Goal: Contribute content: Contribute content

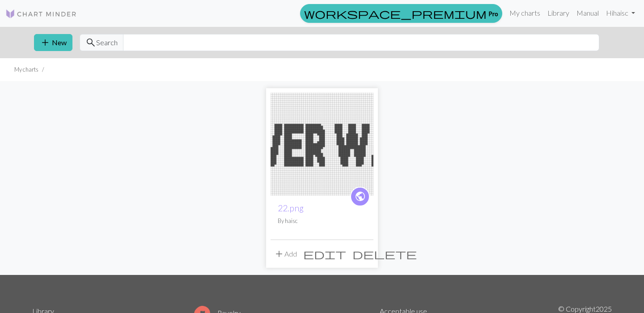
click at [326, 159] on img at bounding box center [322, 144] width 103 height 103
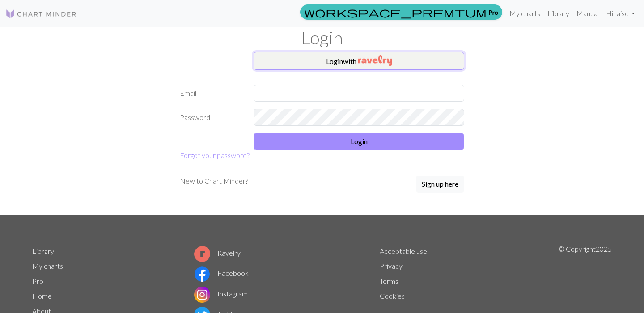
click at [339, 68] on button "Login with" at bounding box center [359, 61] width 211 height 18
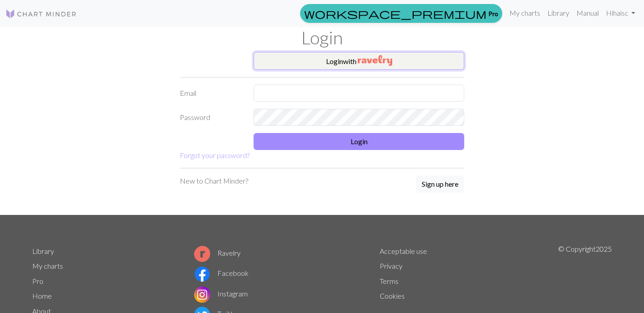
click at [348, 62] on button "Login with" at bounding box center [359, 61] width 211 height 18
click at [528, 16] on link "My charts" at bounding box center [525, 13] width 38 height 18
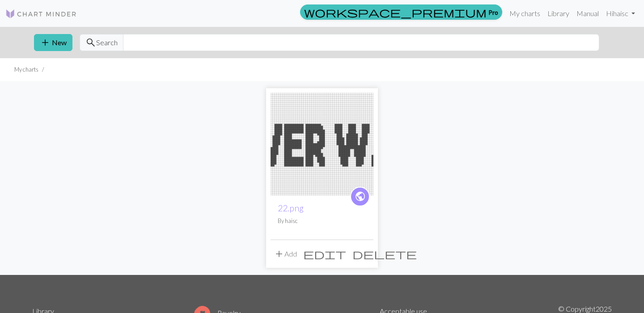
click at [359, 158] on img at bounding box center [322, 144] width 103 height 103
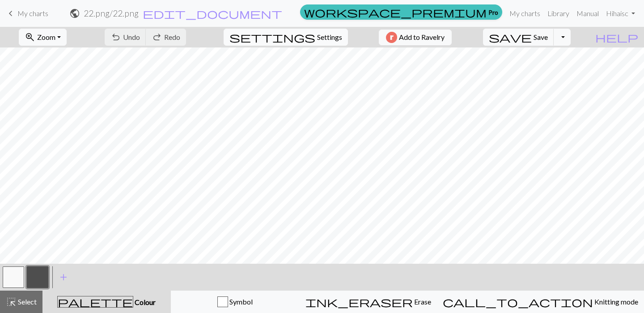
click at [322, 42] on button "settings Settings" at bounding box center [286, 37] width 124 height 17
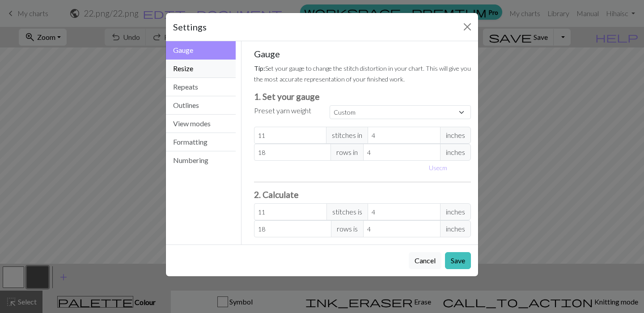
click at [204, 69] on button "Resize" at bounding box center [201, 68] width 70 height 18
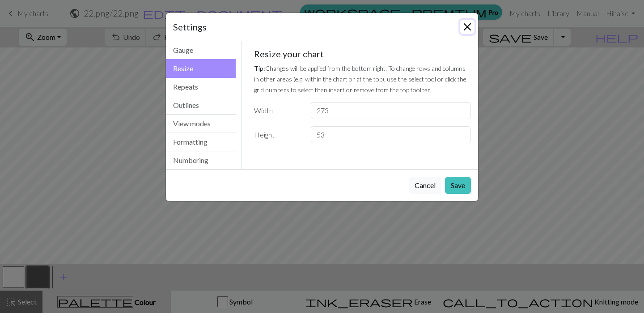
click at [470, 25] on button "Close" at bounding box center [467, 27] width 14 height 14
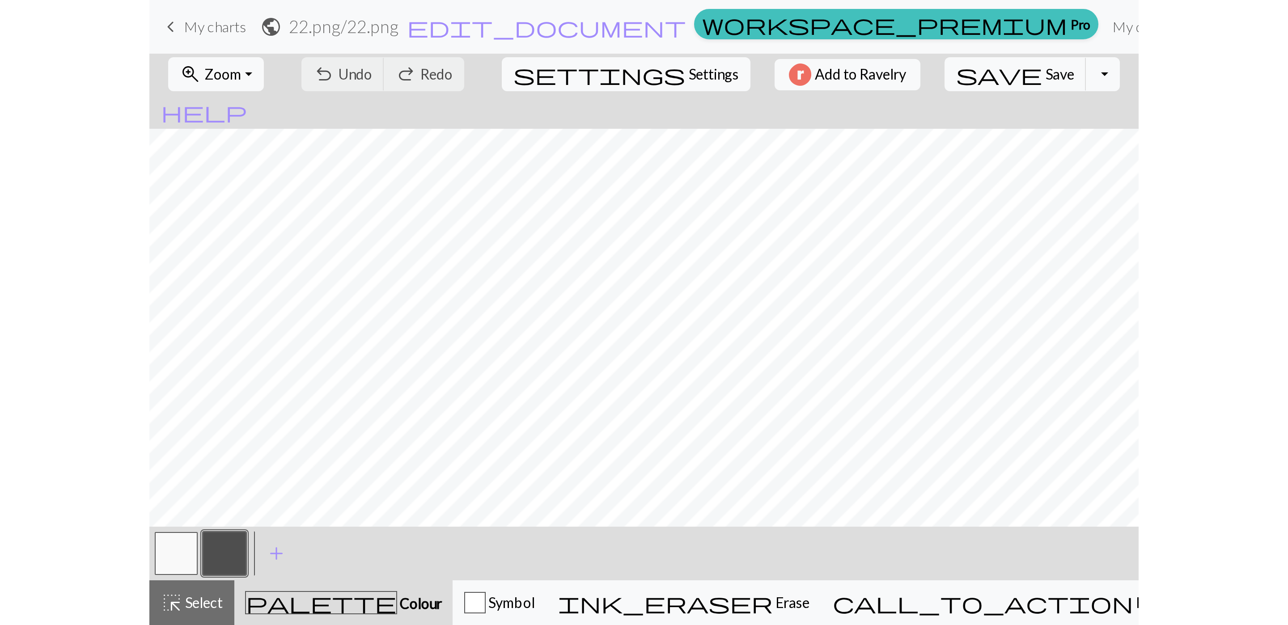
scroll to position [52, 0]
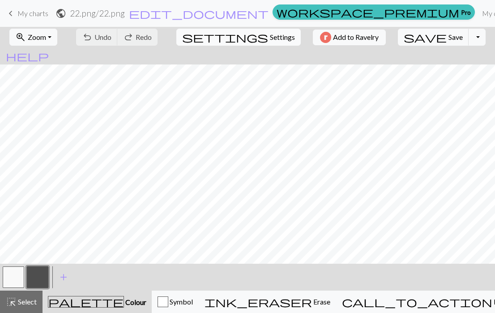
click at [270, 38] on span "Settings" at bounding box center [282, 37] width 25 height 11
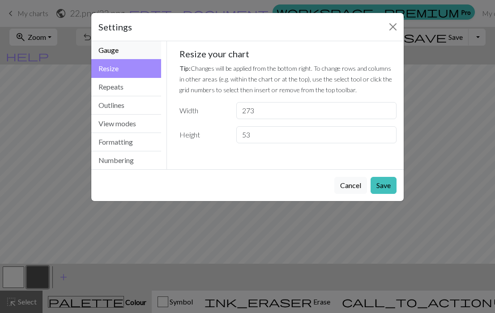
click at [123, 51] on button "Gauge" at bounding box center [126, 50] width 70 height 18
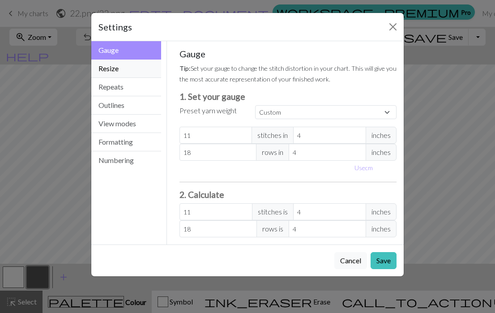
click at [124, 71] on button "Resize" at bounding box center [126, 68] width 70 height 18
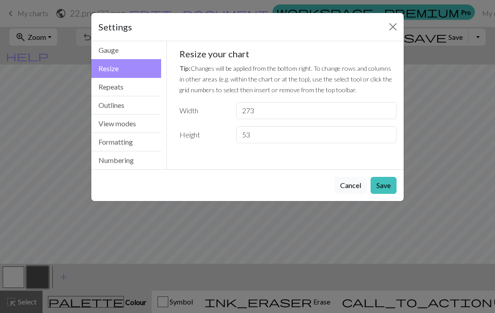
click at [355, 185] on button "Cancel" at bounding box center [350, 185] width 33 height 17
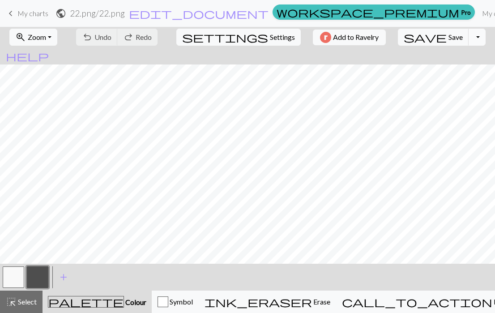
click at [468, 38] on button "Toggle Dropdown" at bounding box center [476, 37] width 17 height 17
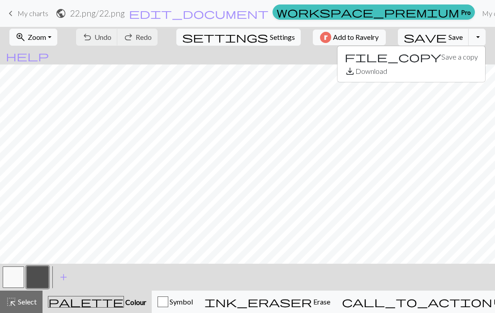
click at [389, 35] on div "zoom_in Zoom Zoom Fit all Fit width Fit height 50% 100% 150% 200% undo Undo Und…" at bounding box center [247, 37] width 495 height 21
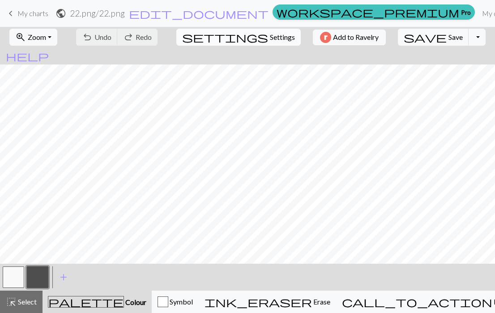
click at [270, 35] on span "Settings" at bounding box center [282, 37] width 25 height 11
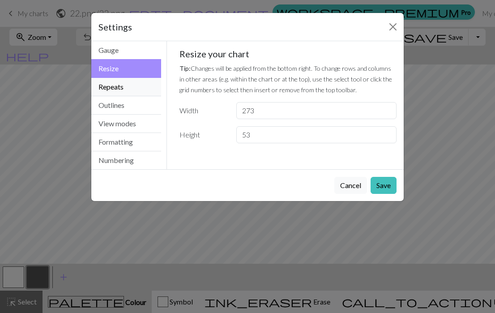
click at [131, 88] on button "Repeats" at bounding box center [126, 87] width 70 height 18
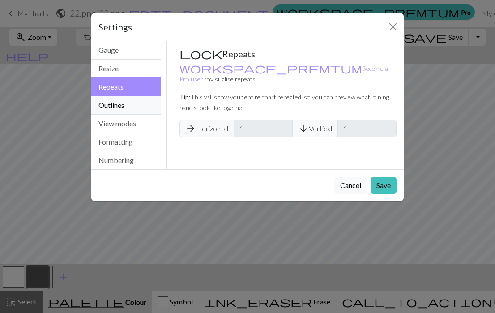
click at [127, 103] on button "Outlines" at bounding box center [126, 105] width 70 height 18
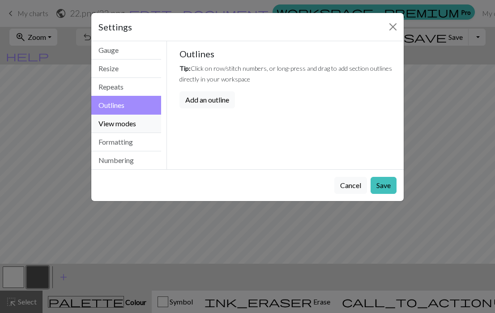
click at [130, 123] on button "View modes" at bounding box center [126, 123] width 70 height 18
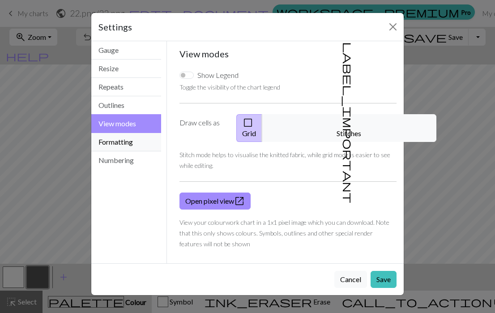
click at [130, 135] on button "Formatting" at bounding box center [126, 142] width 70 height 18
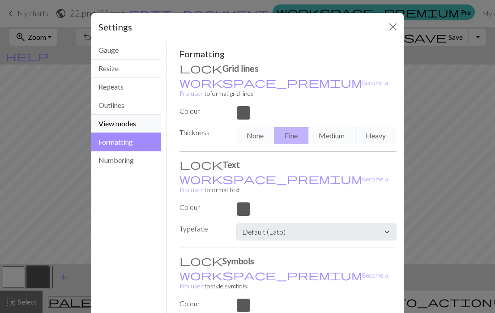
click at [125, 124] on button "View modes" at bounding box center [126, 123] width 70 height 18
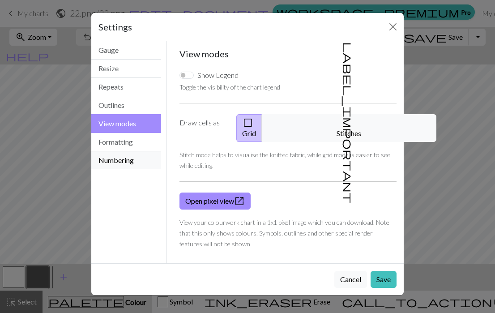
click at [125, 158] on button "Numbering" at bounding box center [126, 160] width 70 height 18
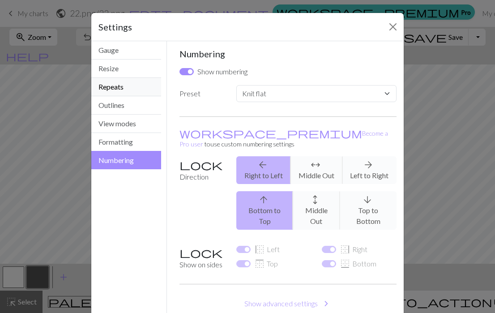
click at [125, 82] on button "Repeats" at bounding box center [126, 87] width 70 height 18
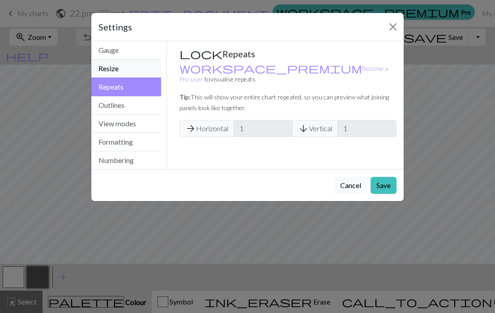
click at [127, 62] on button "Resize" at bounding box center [126, 68] width 70 height 18
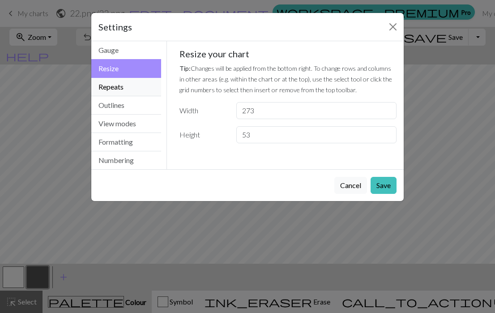
click at [127, 92] on button "Repeats" at bounding box center [126, 87] width 70 height 18
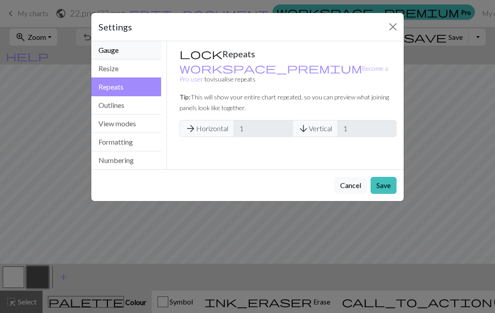
click at [127, 46] on button "Gauge" at bounding box center [126, 50] width 70 height 18
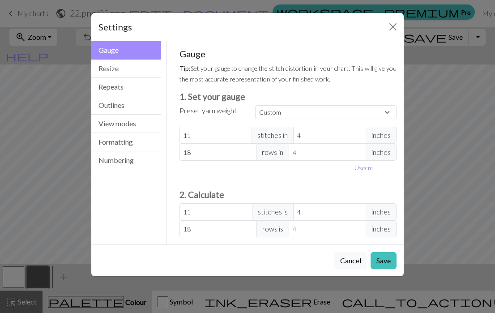
click at [363, 168] on button "Use cm" at bounding box center [363, 168] width 26 height 14
type input "10.16"
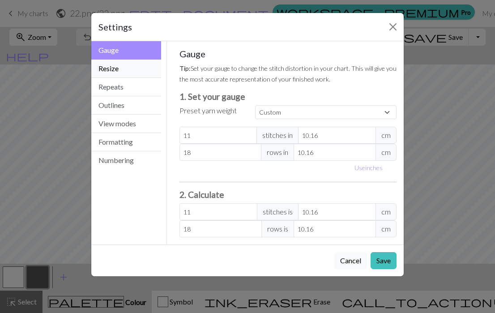
click at [132, 68] on button "Resize" at bounding box center [126, 68] width 70 height 18
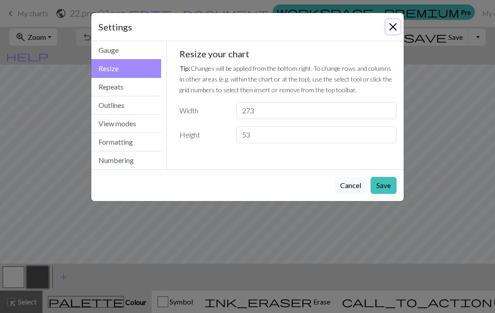
click at [392, 25] on button "Close" at bounding box center [393, 27] width 14 height 14
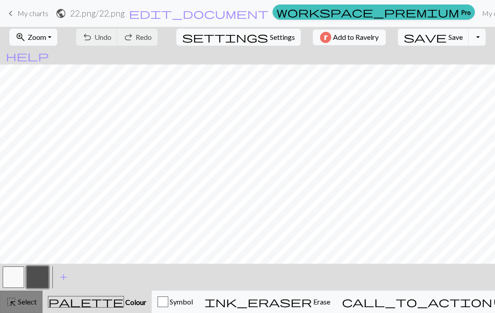
click at [15, 304] on span "highlight_alt" at bounding box center [11, 301] width 11 height 13
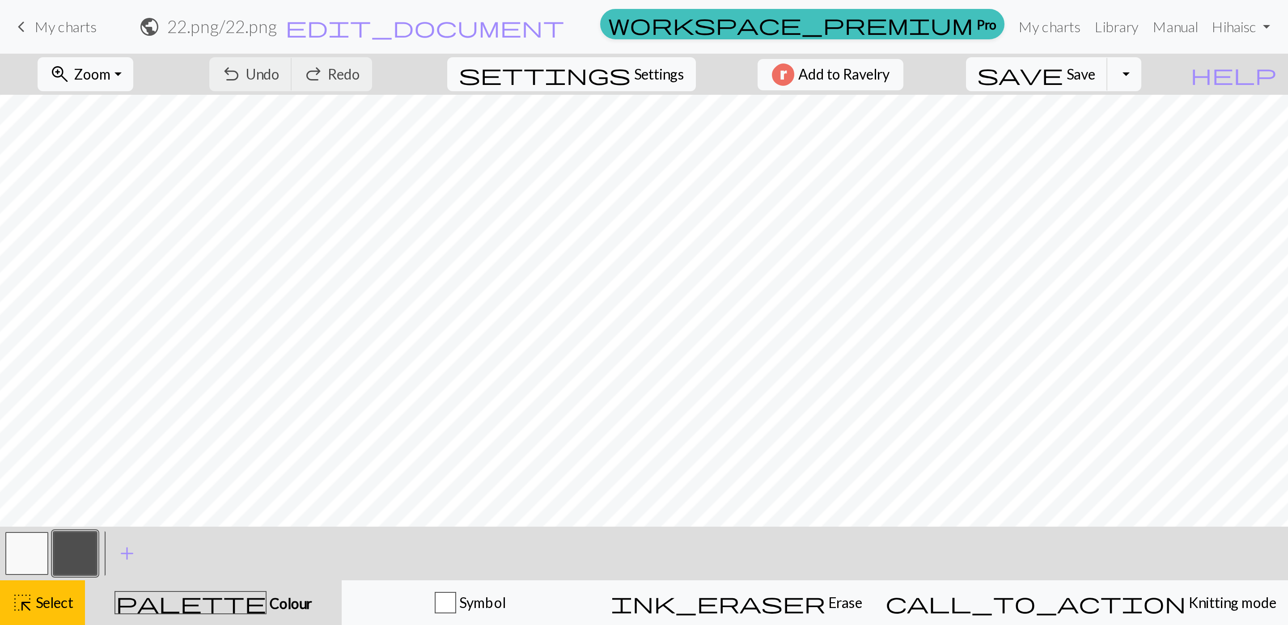
scroll to position [0, 0]
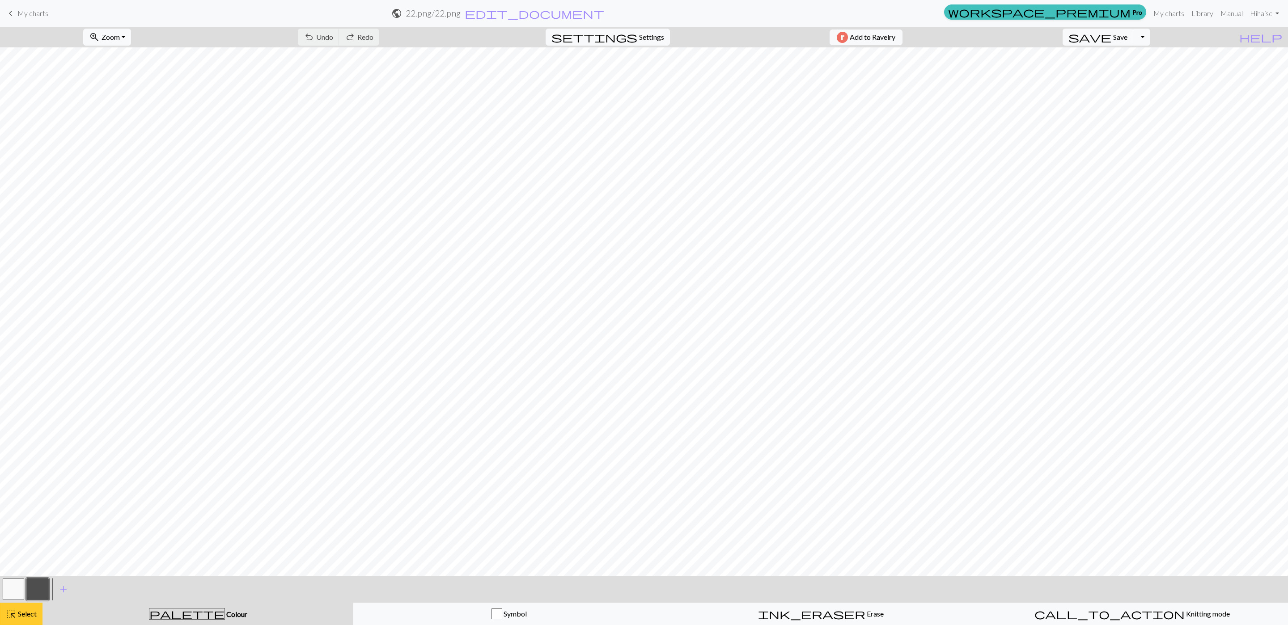
click at [22, 312] on button "highlight_alt Select Select" at bounding box center [21, 614] width 42 height 22
click at [25, 312] on span "Select" at bounding box center [27, 614] width 20 height 8
click at [644, 39] on span "Outline" at bounding box center [680, 37] width 23 height 8
click at [644, 312] on div "ink_eraser Erase Erase" at bounding box center [821, 614] width 300 height 11
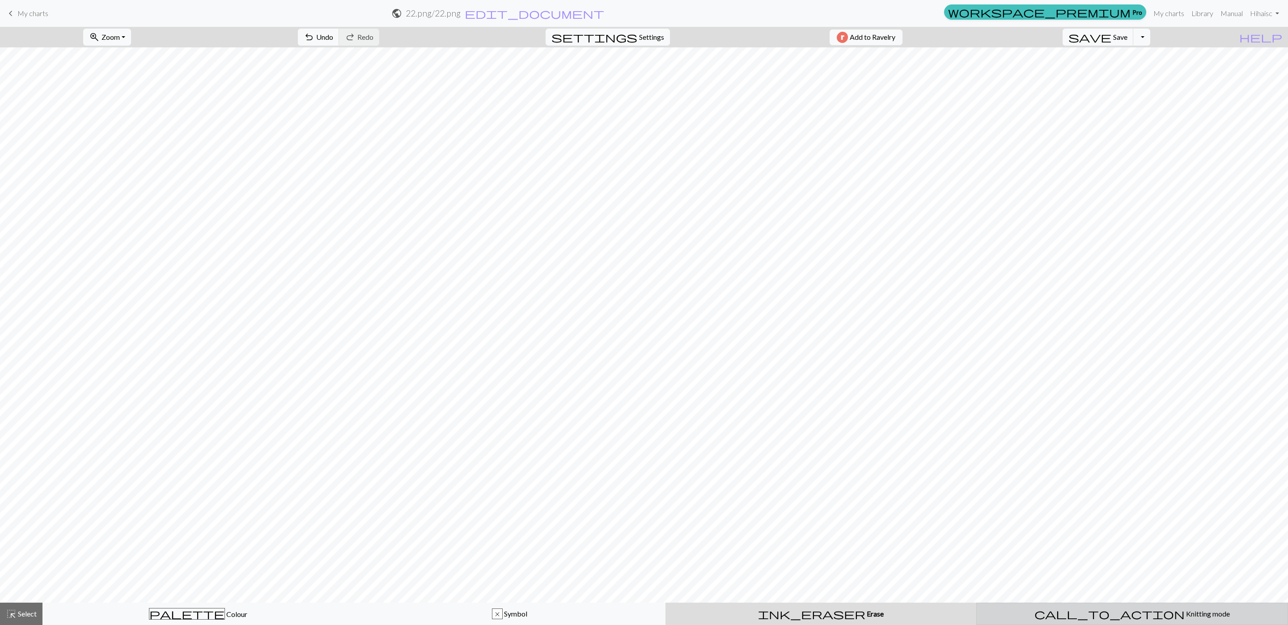
click at [644, 312] on button "call_to_action Knitting mode Knitting mode" at bounding box center [1132, 614] width 312 height 22
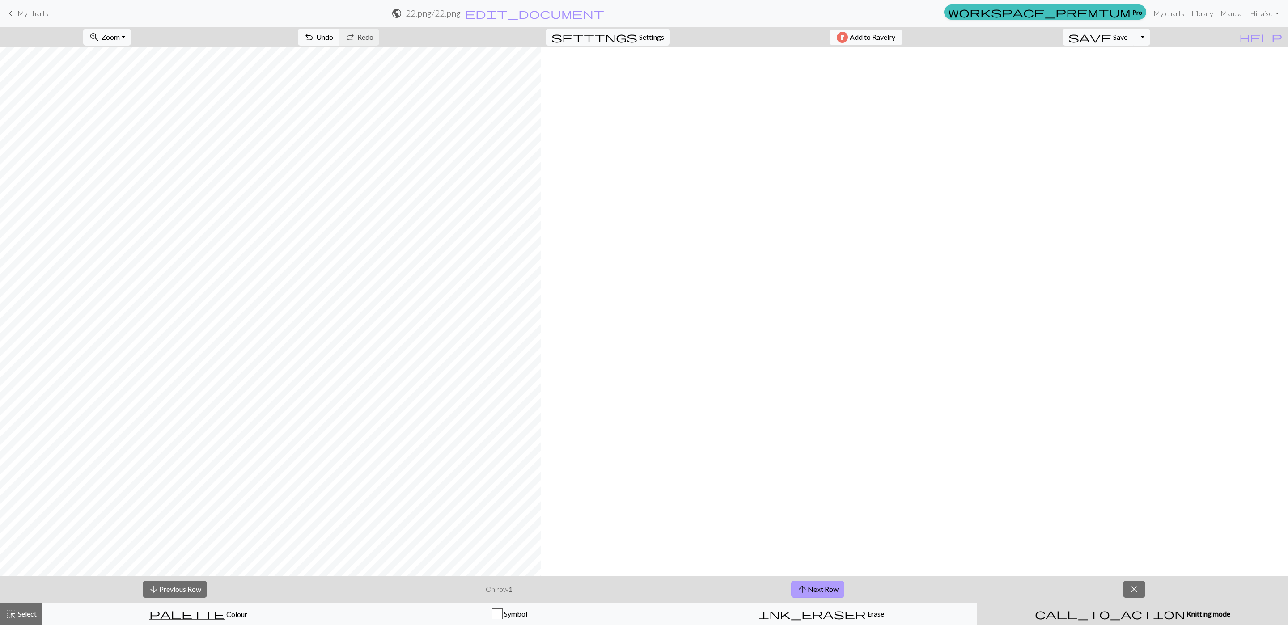
scroll to position [0, 0]
click at [339, 41] on button "undo Undo Undo" at bounding box center [319, 37] width 42 height 17
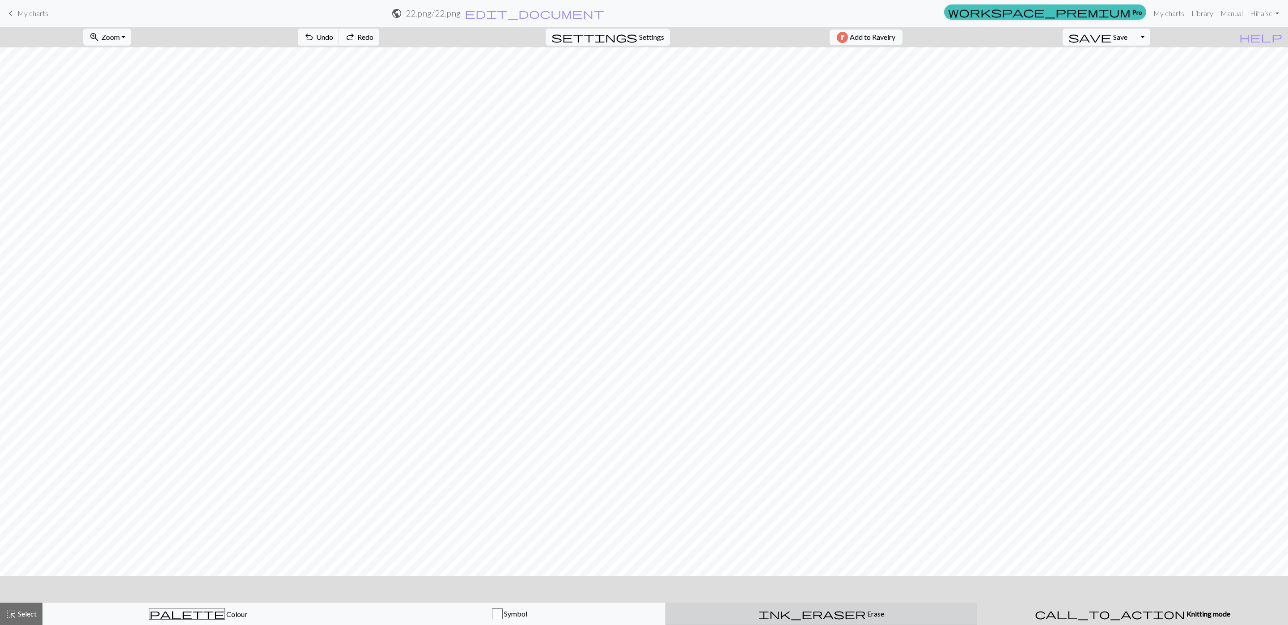
click at [644, 312] on span "Erase" at bounding box center [875, 614] width 18 height 8
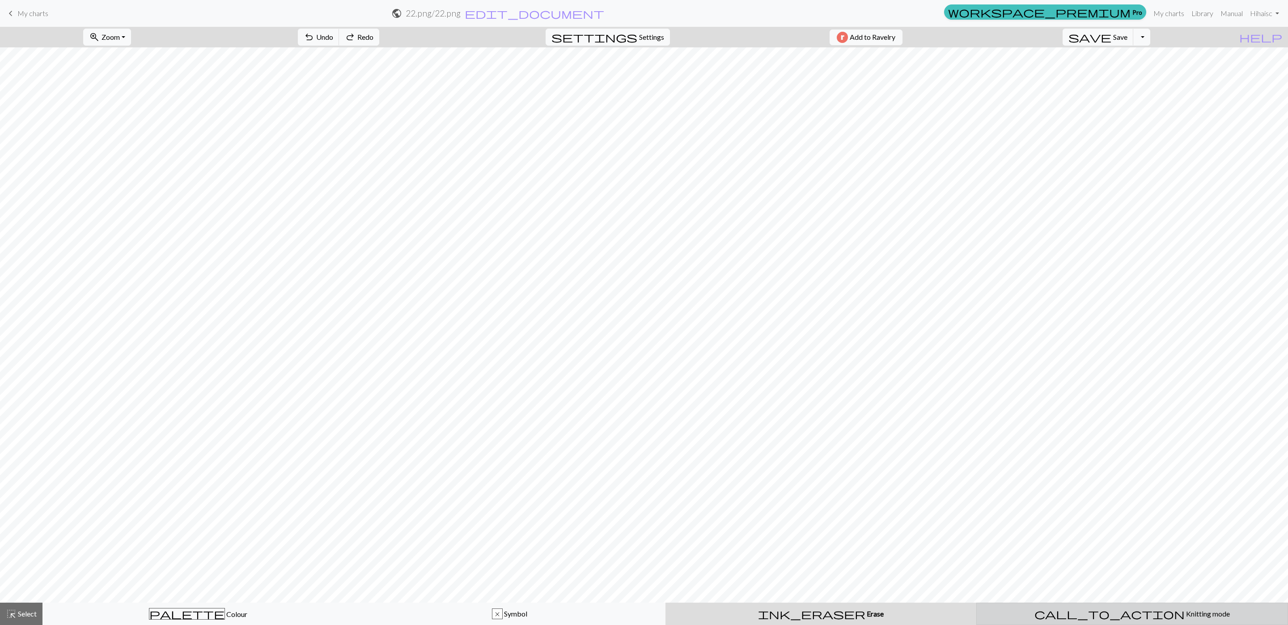
click at [644, 312] on span "Knitting mode" at bounding box center [1207, 614] width 45 height 8
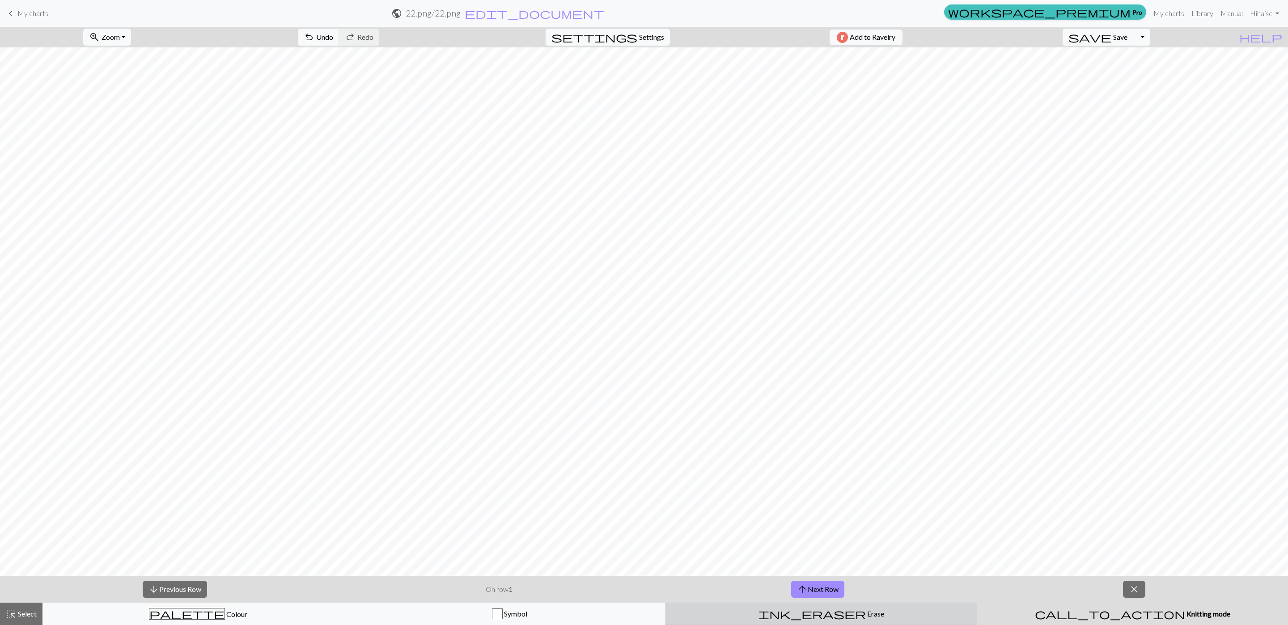
click at [644, 312] on span "Erase" at bounding box center [875, 614] width 18 height 8
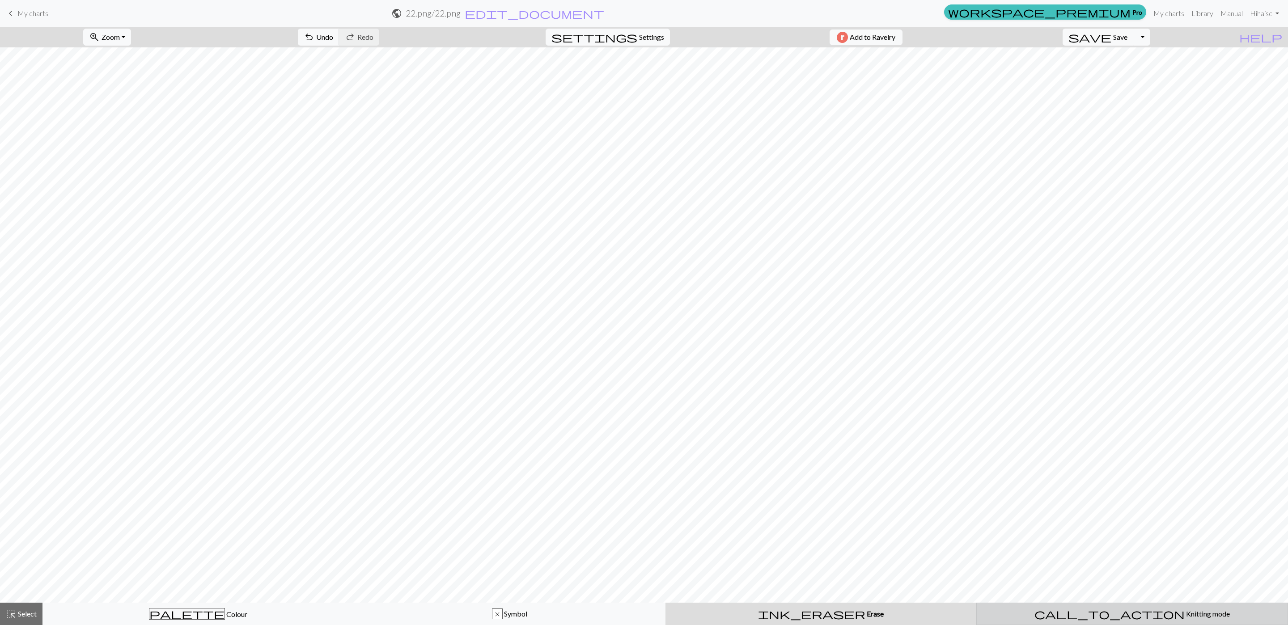
click at [644, 312] on div "call_to_action Knitting mode Knitting mode" at bounding box center [1132, 614] width 300 height 11
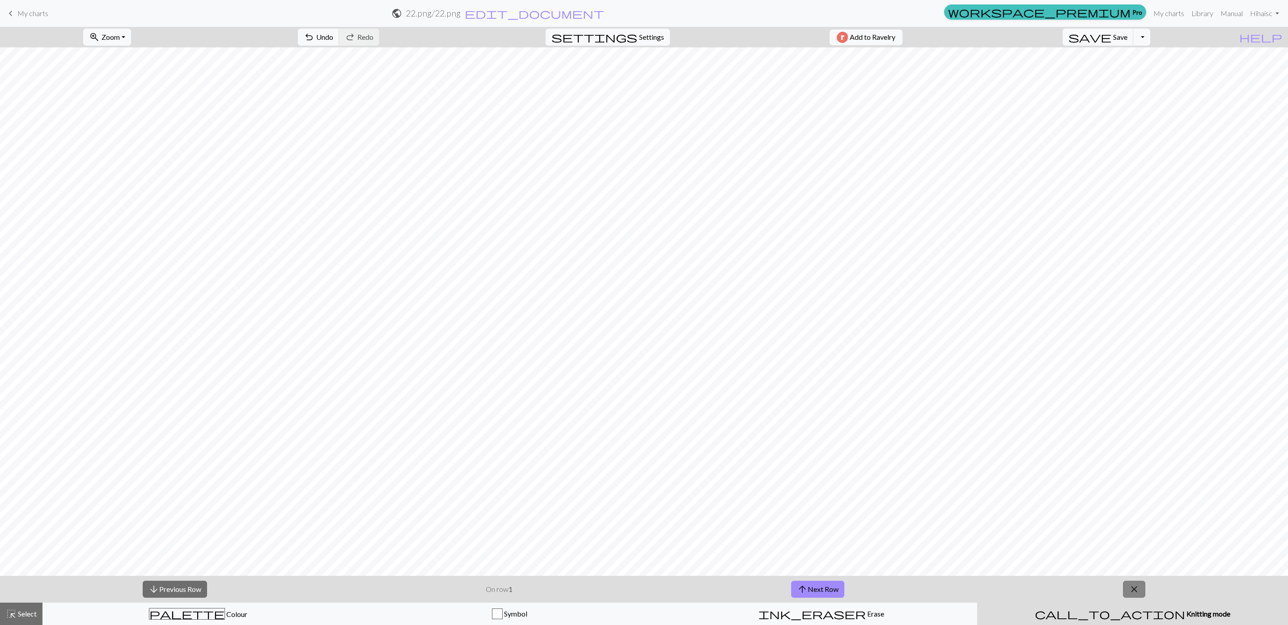
click at [644, 312] on span "close" at bounding box center [1134, 589] width 11 height 13
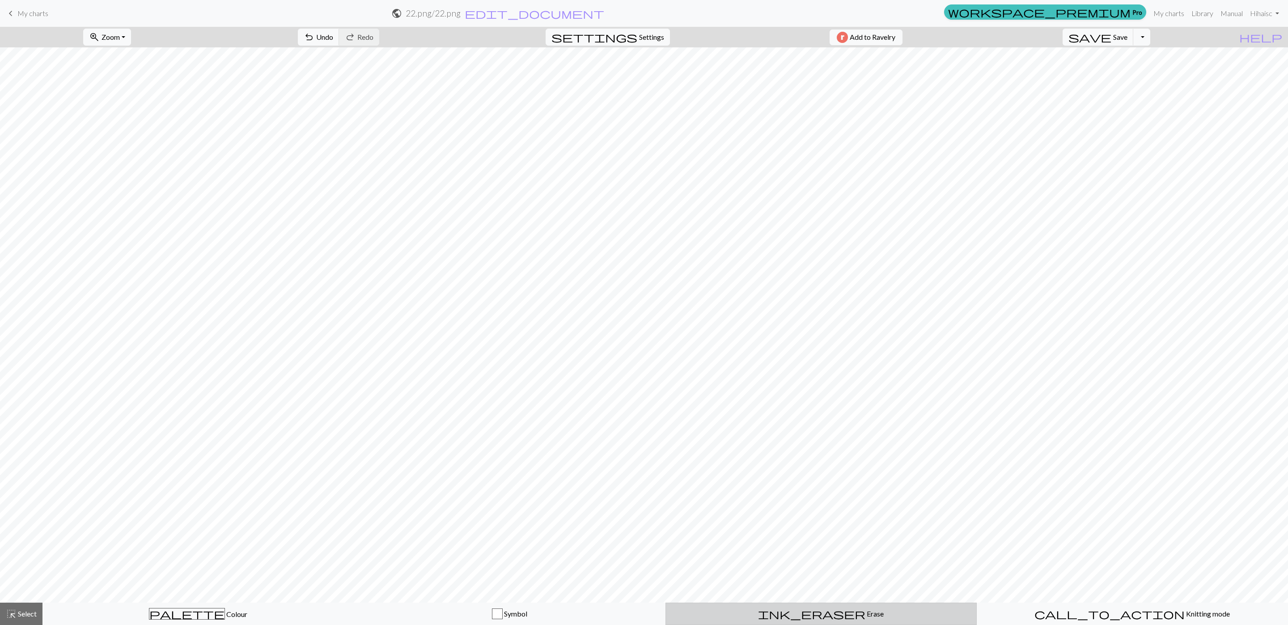
click at [644, 312] on button "ink_eraser Erase Erase" at bounding box center [820, 614] width 311 height 22
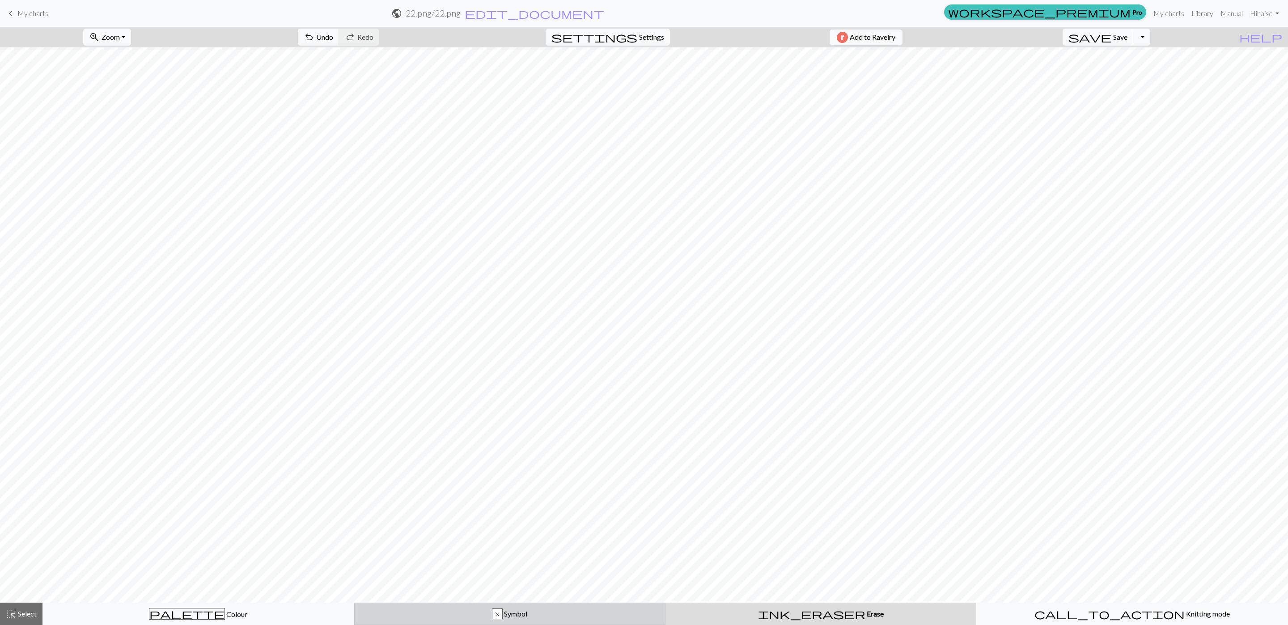
click at [612, 312] on button "x Symbol" at bounding box center [510, 614] width 312 height 22
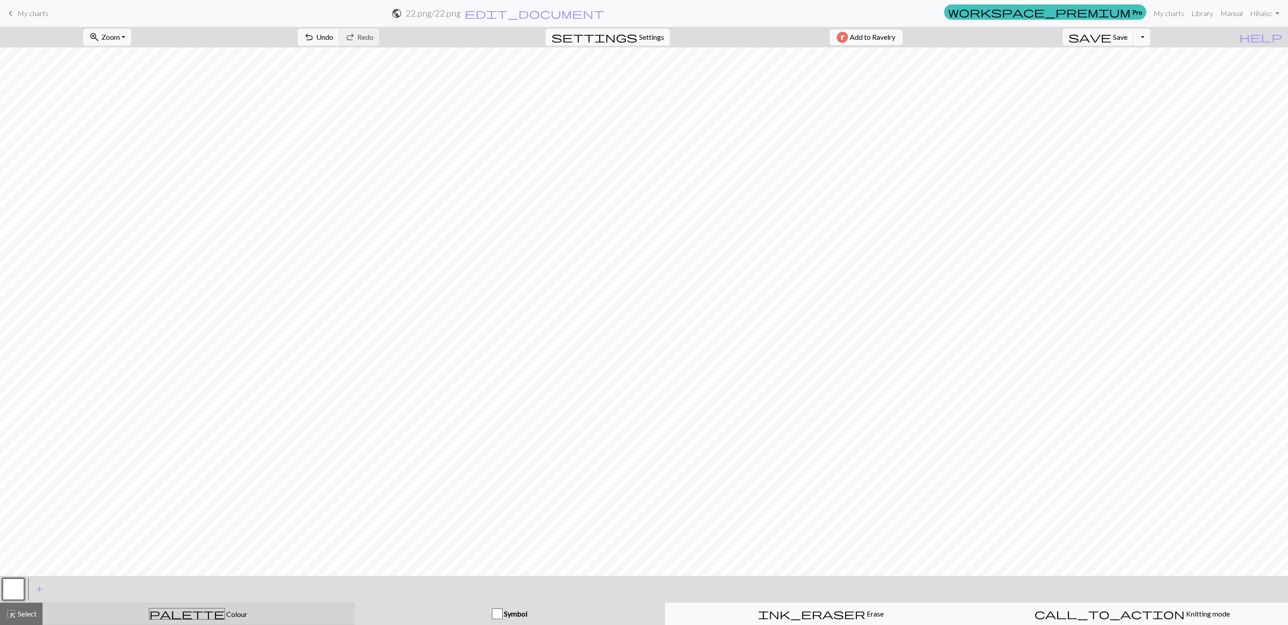
click at [281, 312] on div "palette Colour Colour" at bounding box center [198, 614] width 300 height 12
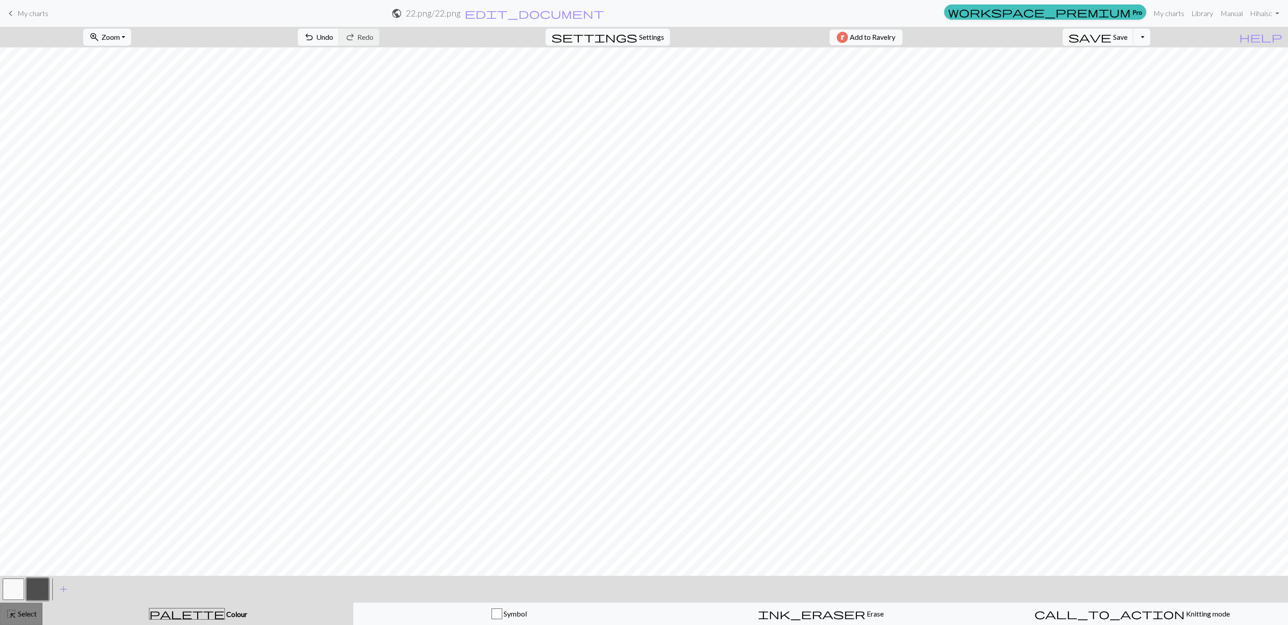
click at [13, 312] on span "highlight_alt" at bounding box center [11, 614] width 11 height 13
click at [314, 42] on span "undo" at bounding box center [309, 37] width 11 height 13
click at [314, 35] on span "undo" at bounding box center [309, 37] width 11 height 13
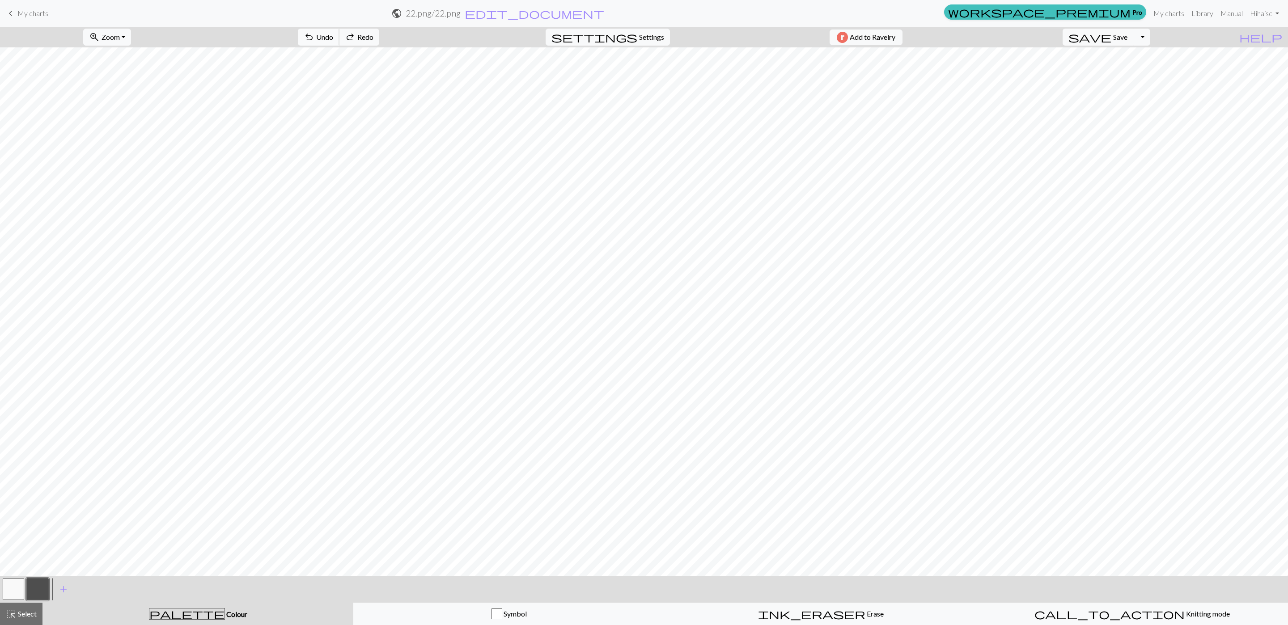
click at [314, 35] on span "undo" at bounding box center [309, 37] width 11 height 13
click at [314, 37] on span "undo" at bounding box center [309, 37] width 11 height 13
click at [644, 37] on span "Save" at bounding box center [1120, 37] width 14 height 8
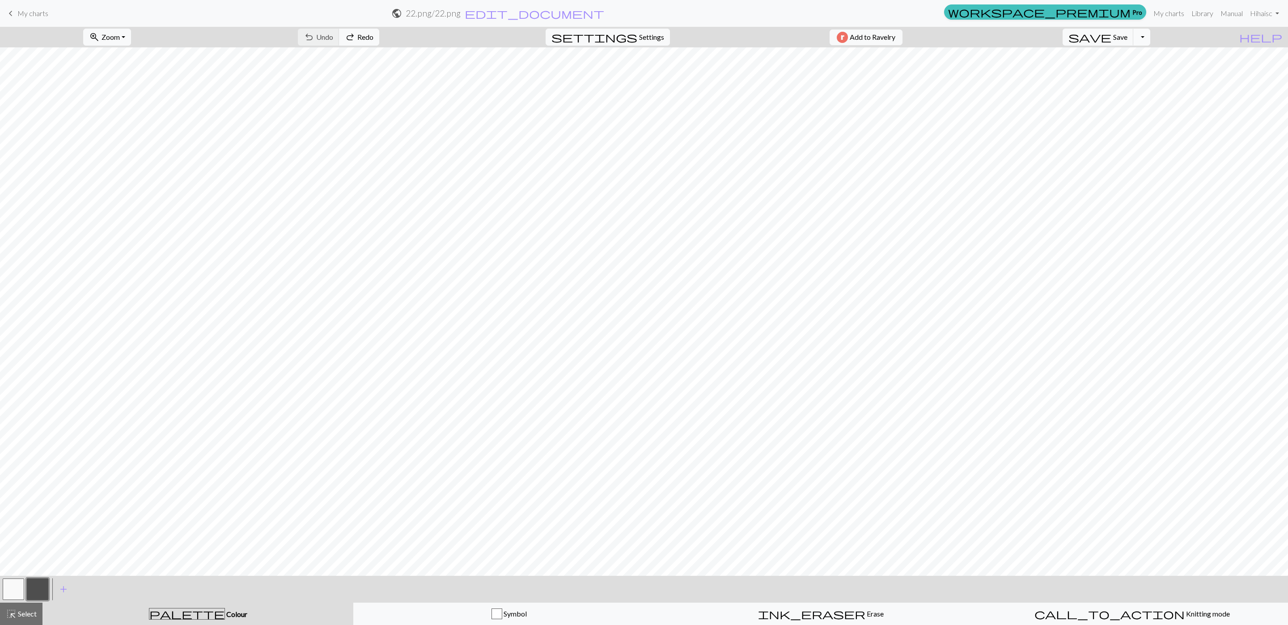
click at [644, 36] on button "Toggle Dropdown" at bounding box center [1141, 37] width 17 height 17
click at [644, 74] on button "save_alt Download" at bounding box center [1076, 71] width 148 height 14
click at [644, 38] on button "Toggle Dropdown" at bounding box center [1141, 37] width 17 height 17
click at [644, 73] on button "save_alt Download" at bounding box center [1076, 71] width 148 height 14
click at [622, 27] on button "Download" at bounding box center [622, 29] width 43 height 17
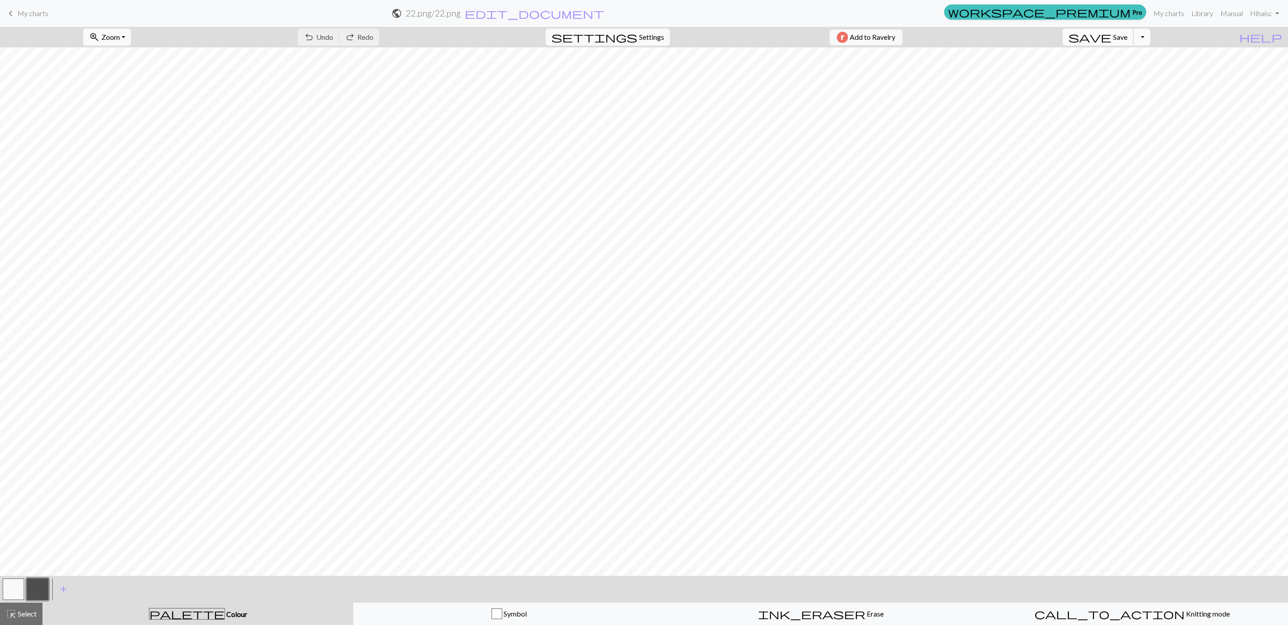
click at [644, 42] on button "save Save Save" at bounding box center [1098, 37] width 71 height 17
click at [644, 37] on span "Save" at bounding box center [1120, 37] width 14 height 8
click at [13, 14] on div "Chart saved" at bounding box center [644, 17] width 1288 height 35
click at [11, 12] on span "keyboard_arrow_left" at bounding box center [10, 13] width 11 height 13
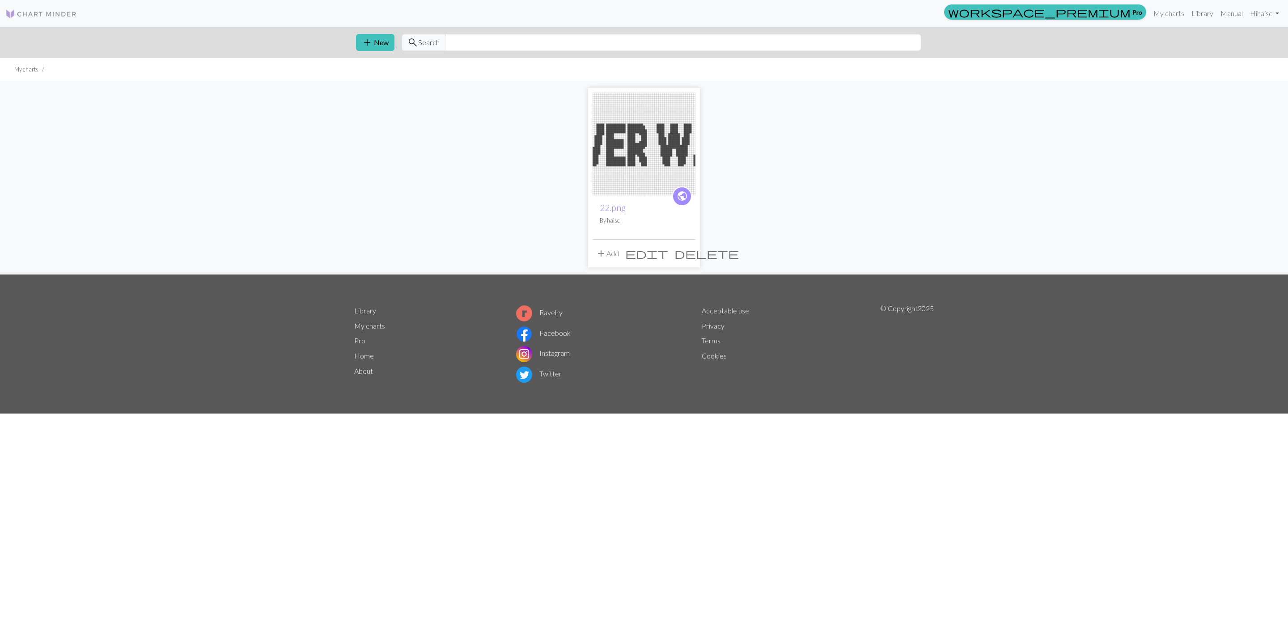
click at [604, 254] on span "add" at bounding box center [601, 253] width 11 height 13
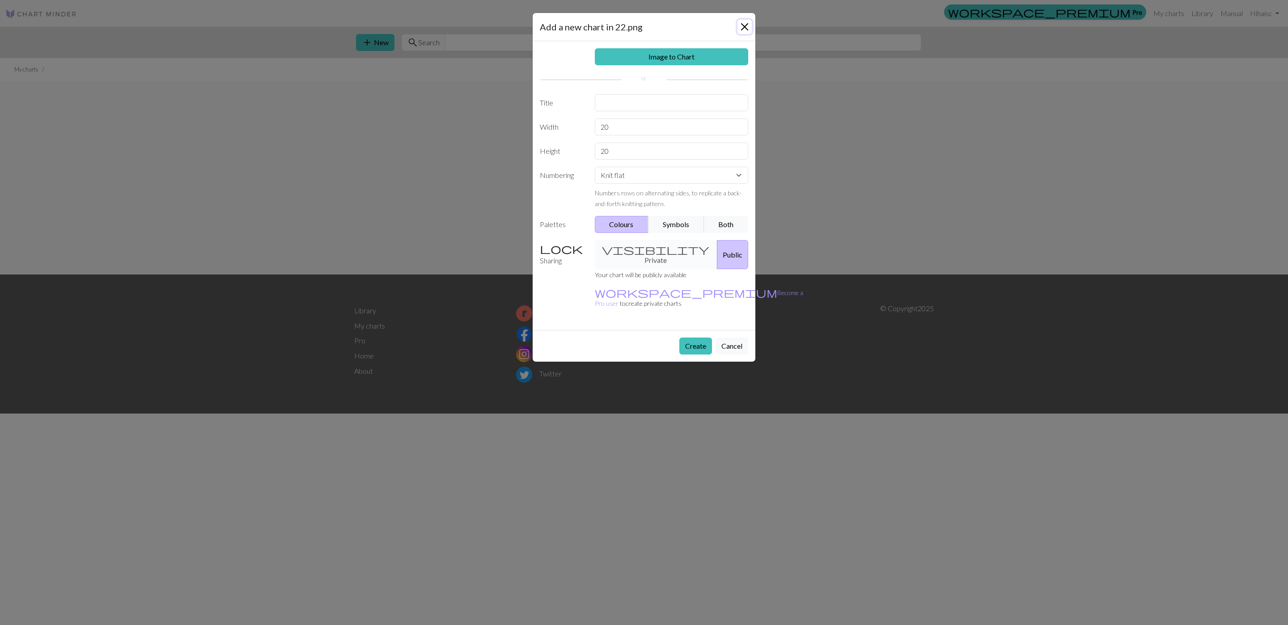
click at [644, 23] on button "Close" at bounding box center [744, 27] width 14 height 14
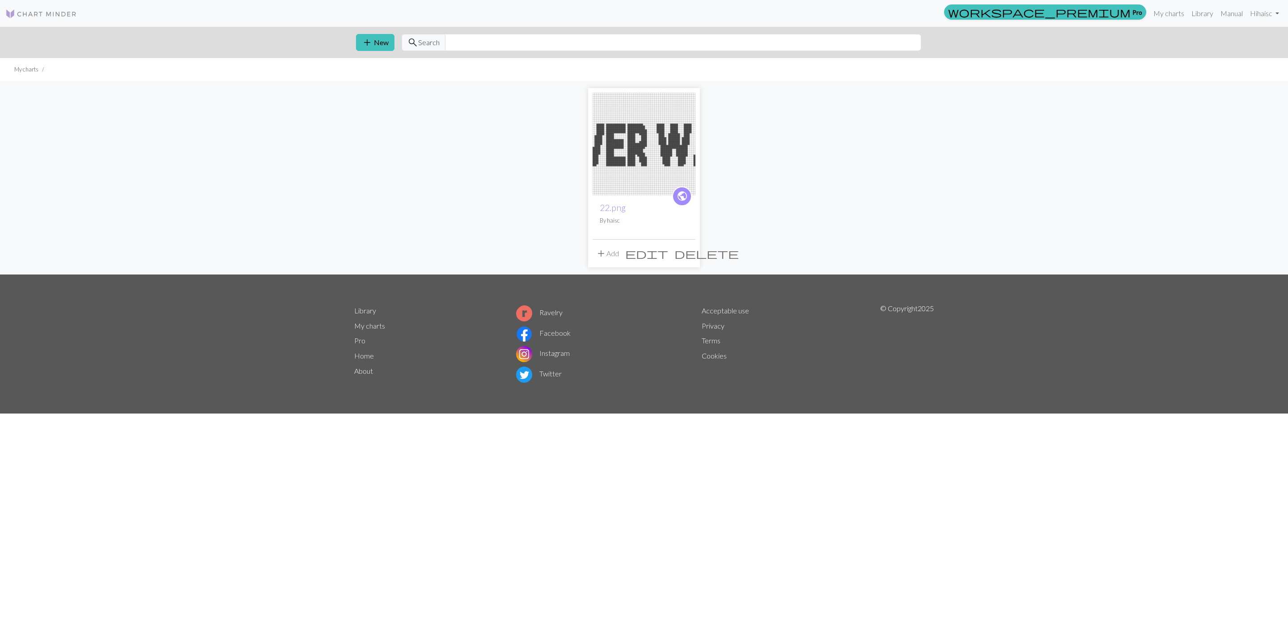
click at [644, 158] on img at bounding box center [644, 144] width 103 height 103
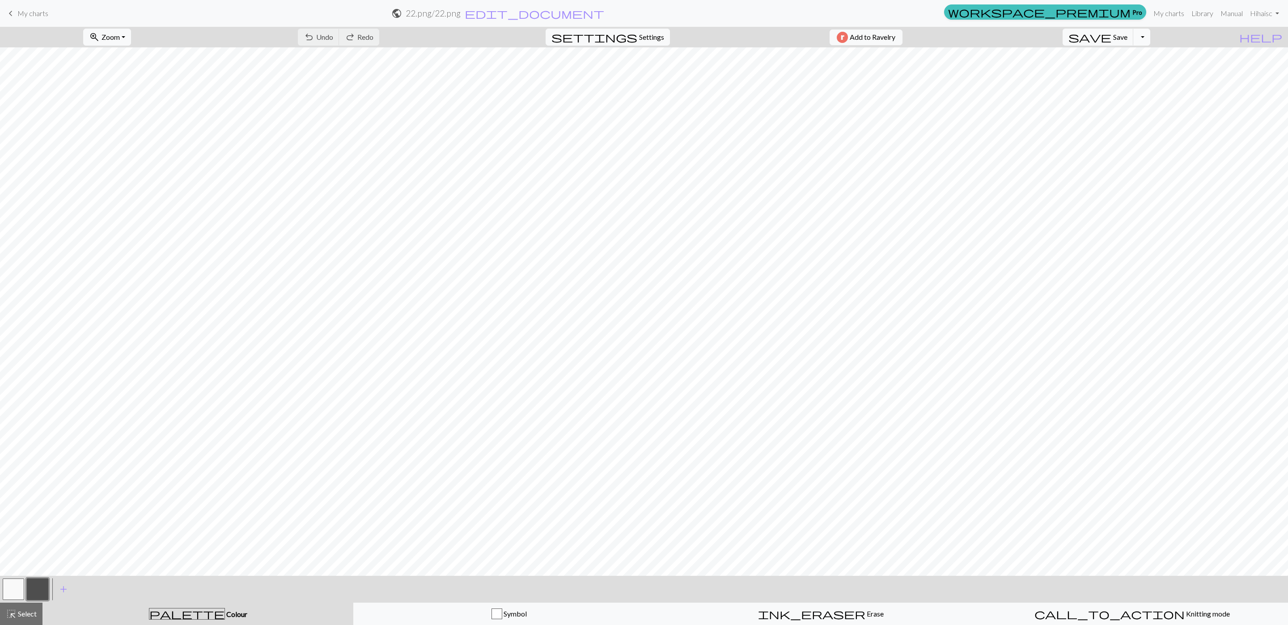
click at [644, 36] on button "Toggle Dropdown" at bounding box center [1141, 37] width 17 height 17
click at [644, 59] on button "file_copy Save a copy" at bounding box center [1076, 57] width 148 height 14
click at [644, 12] on button "Close" at bounding box center [683, 15] width 21 height 25
click at [17, 13] on span "My charts" at bounding box center [32, 13] width 31 height 8
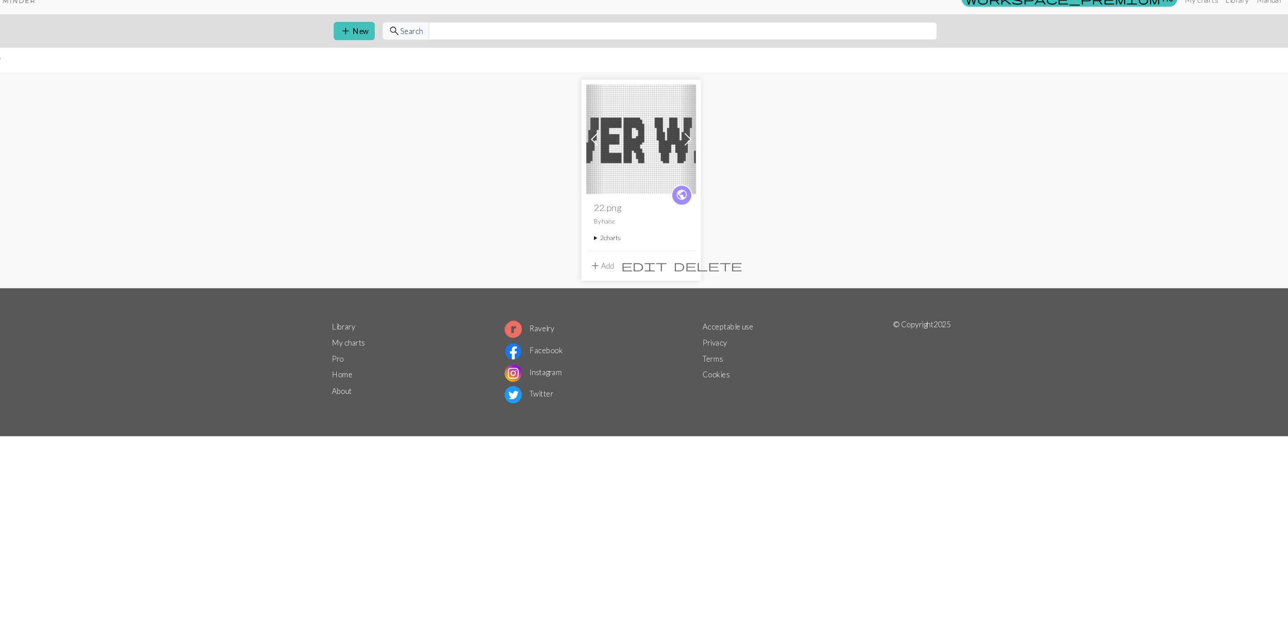
click at [644, 263] on span "edit" at bounding box center [646, 262] width 43 height 13
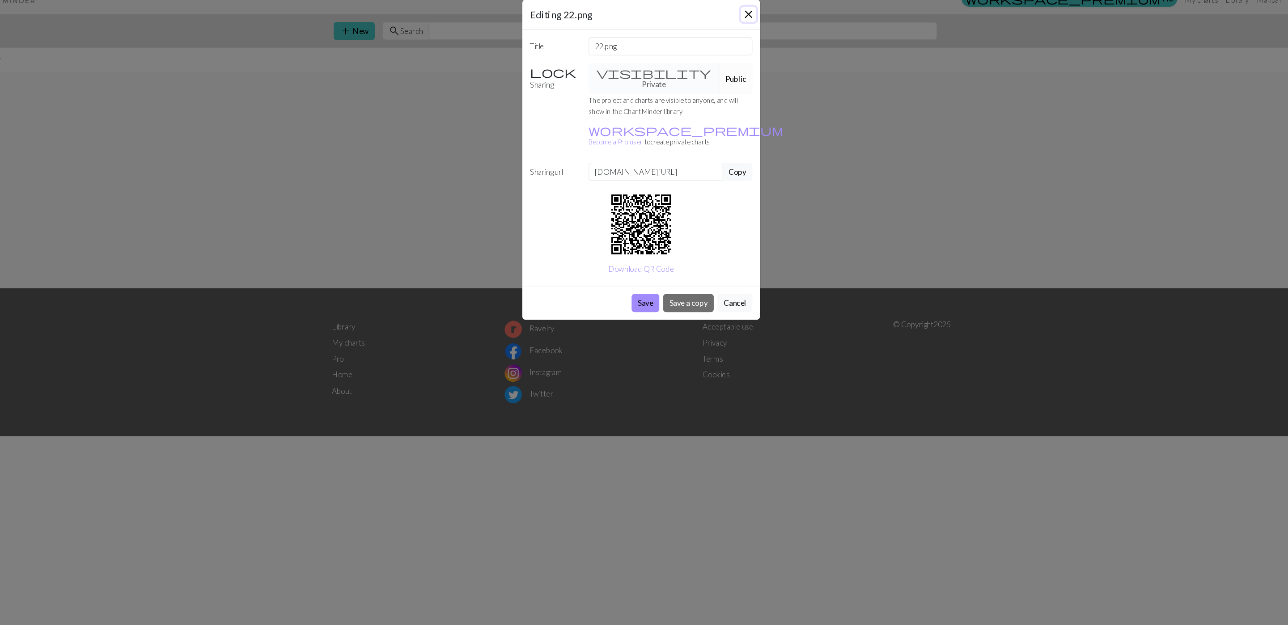
click at [644, 23] on button "Close" at bounding box center [744, 27] width 14 height 14
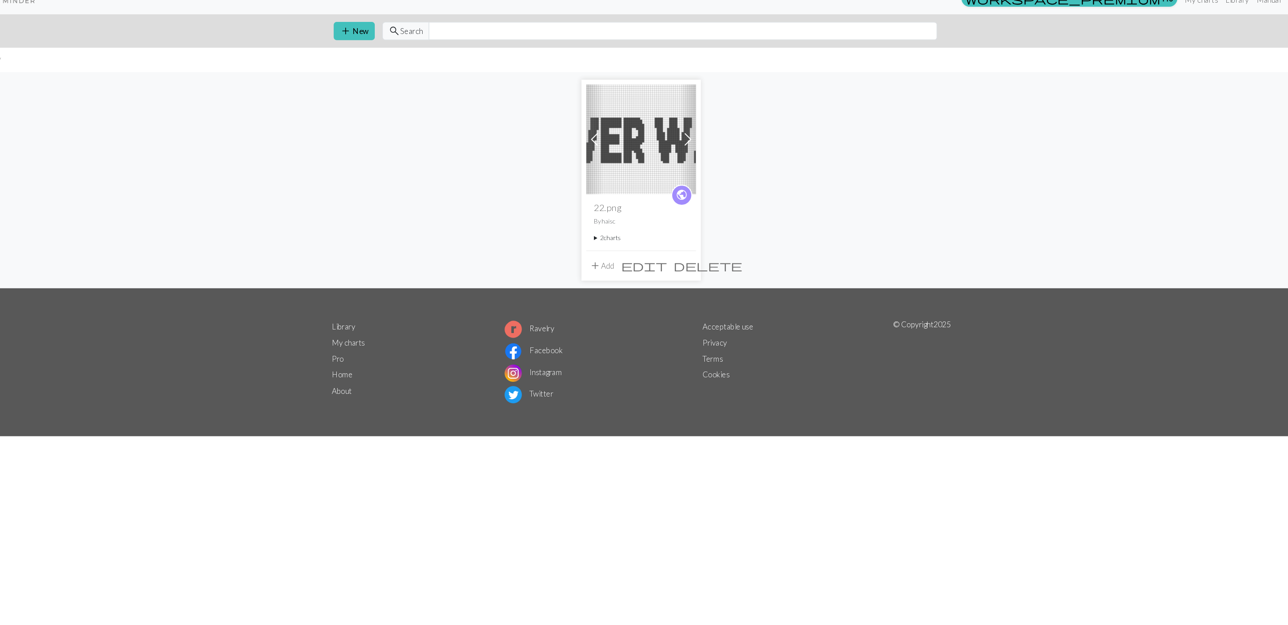
click at [644, 195] on span "public" at bounding box center [682, 196] width 11 height 14
click at [644, 163] on img at bounding box center [644, 144] width 103 height 103
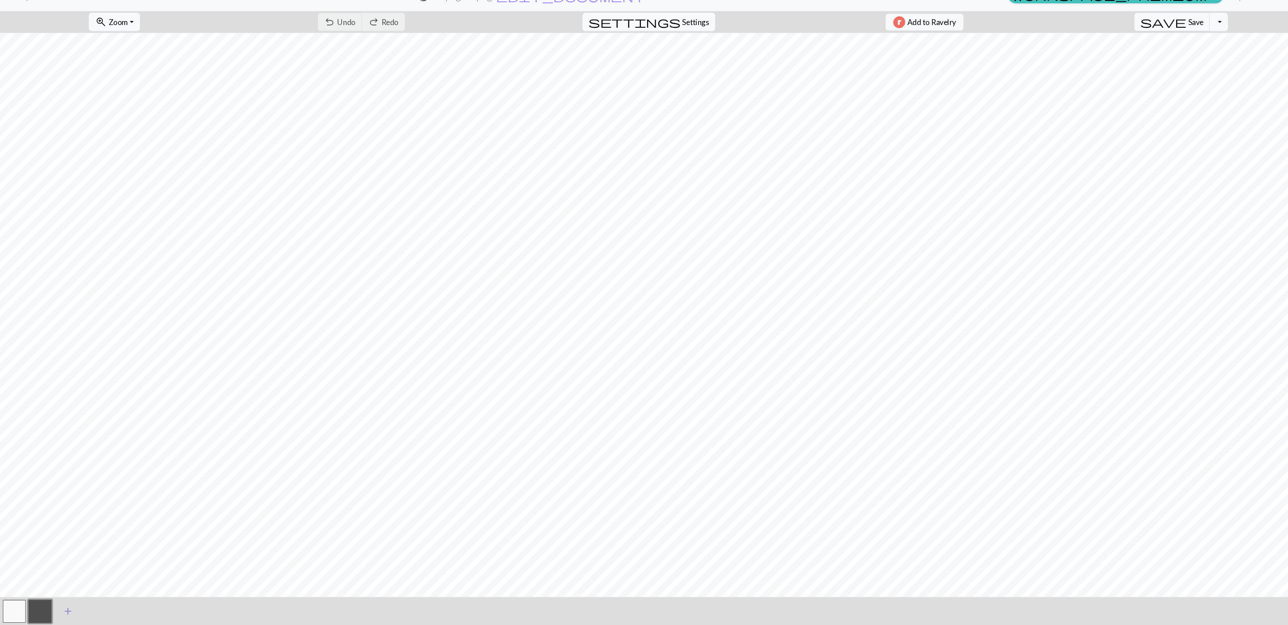
click at [63, 312] on span "add" at bounding box center [63, 589] width 11 height 13
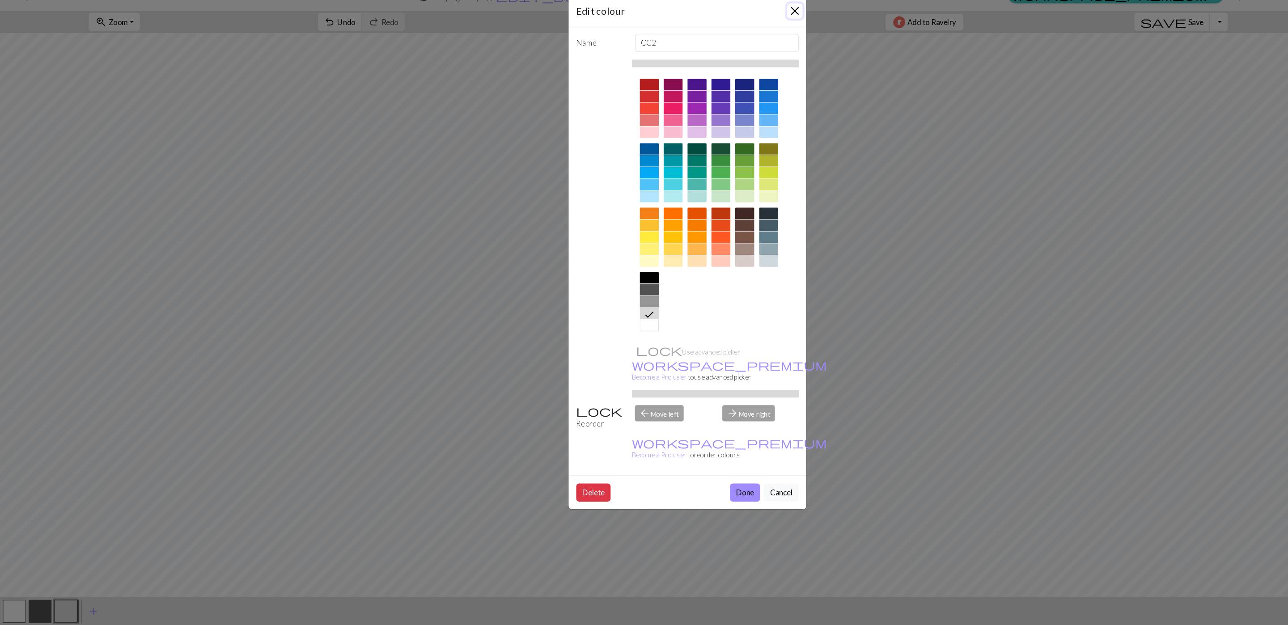
click at [644, 26] on button "Close" at bounding box center [744, 27] width 14 height 14
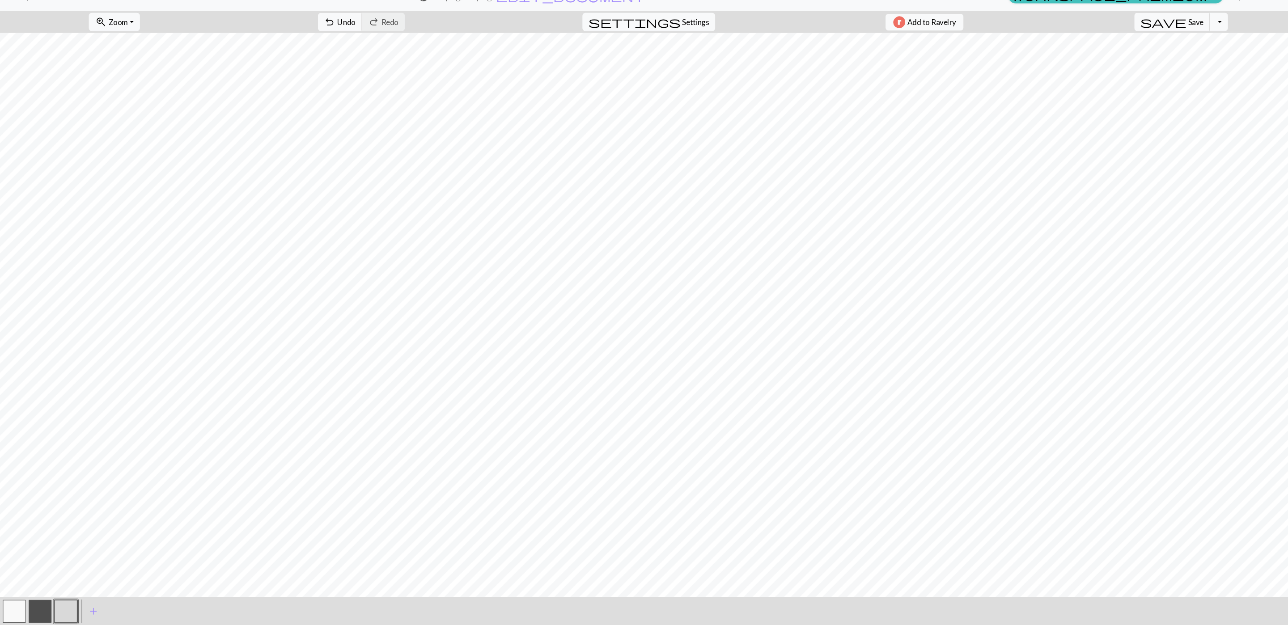
click at [10, 312] on button "button" at bounding box center [13, 589] width 21 height 21
click at [91, 38] on span "Cancel" at bounding box center [82, 37] width 21 height 8
click at [34, 312] on button "button" at bounding box center [37, 589] width 21 height 21
click at [11, 312] on button "button" at bounding box center [13, 589] width 21 height 21
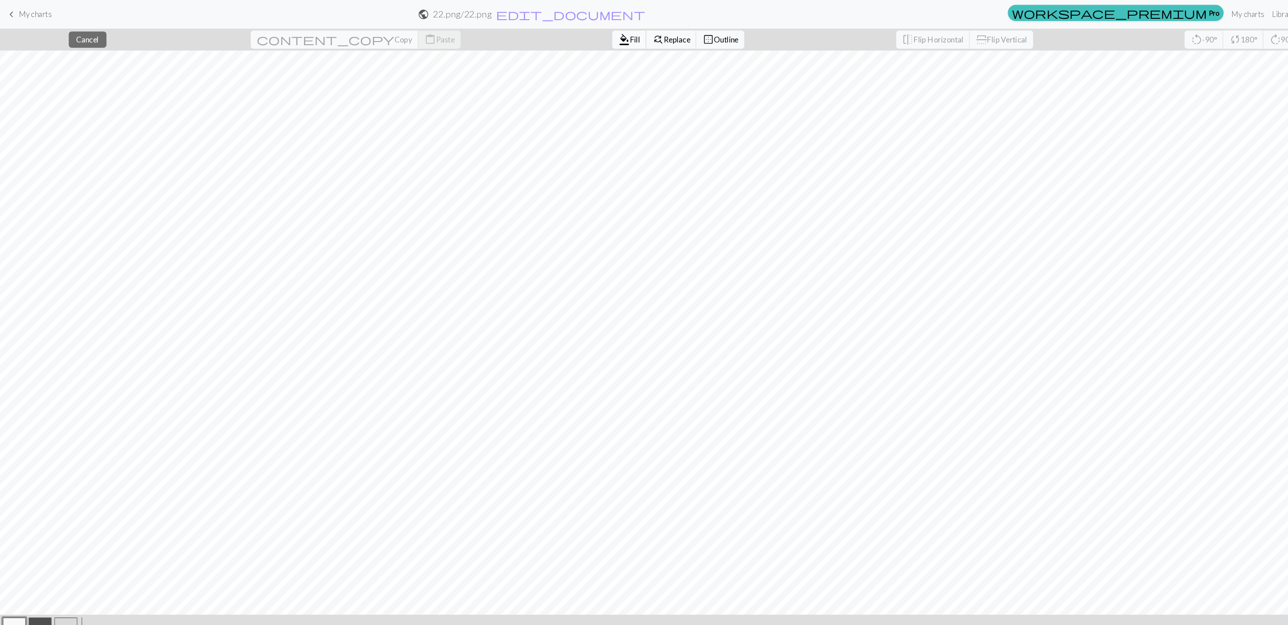
click at [590, 39] on span "Fill" at bounding box center [594, 37] width 9 height 8
click at [644, 34] on span "Settings" at bounding box center [651, 37] width 25 height 11
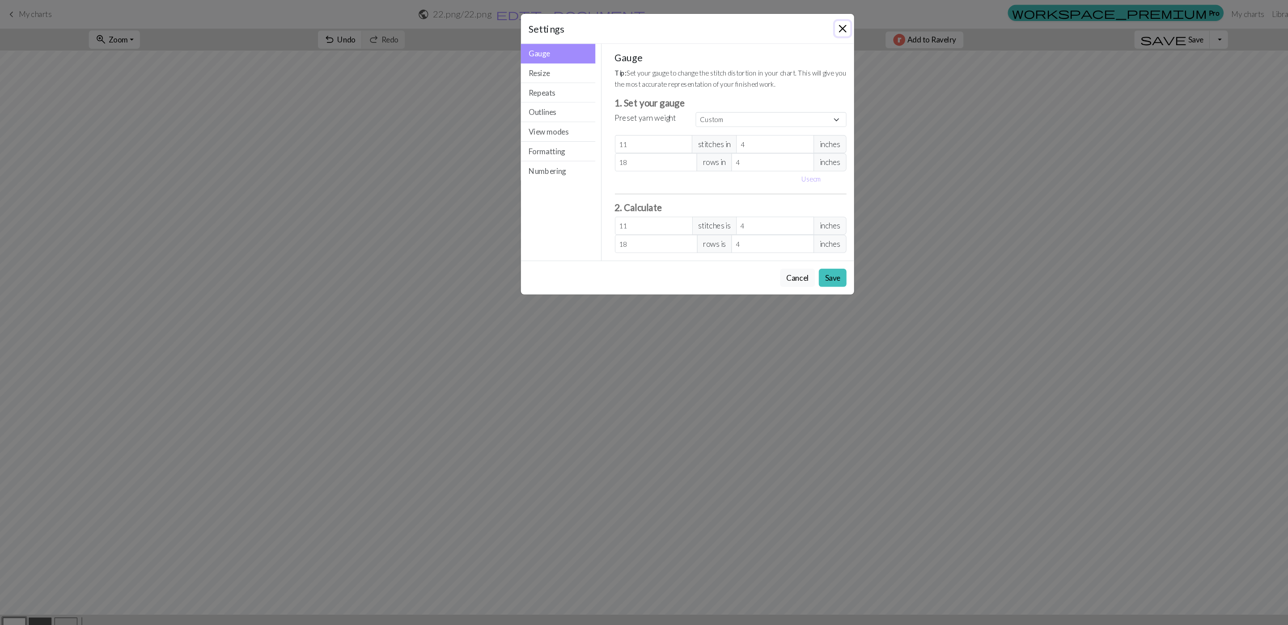
click at [644, 25] on button "Close" at bounding box center [789, 27] width 14 height 14
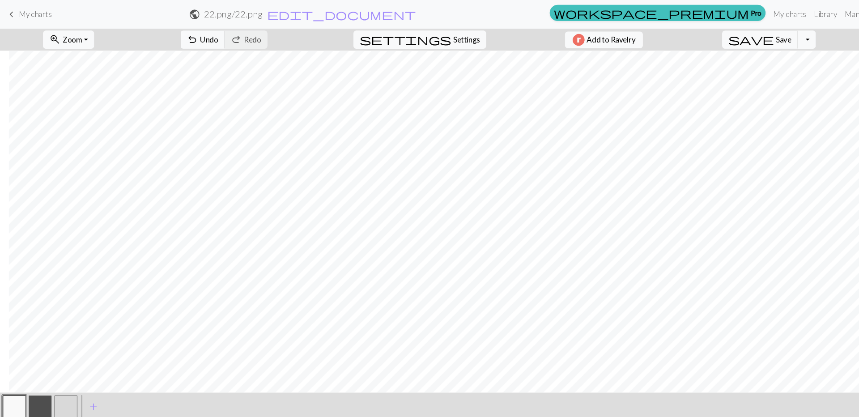
scroll to position [0, 111]
click at [85, 312] on span "add" at bounding box center [87, 381] width 11 height 13
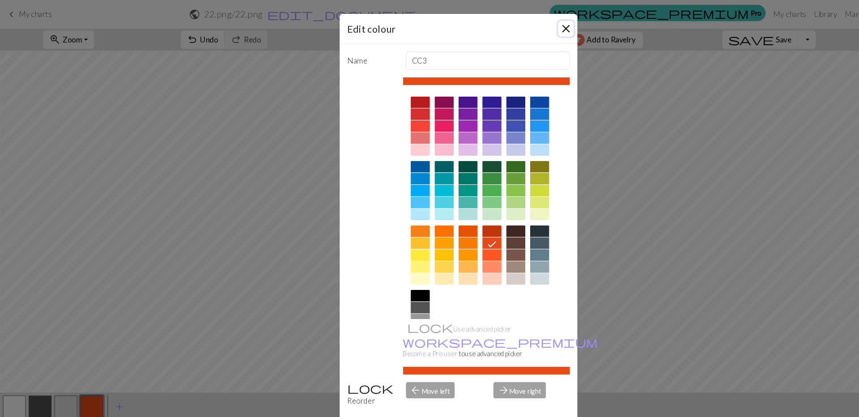
click at [531, 29] on button "Close" at bounding box center [530, 27] width 14 height 14
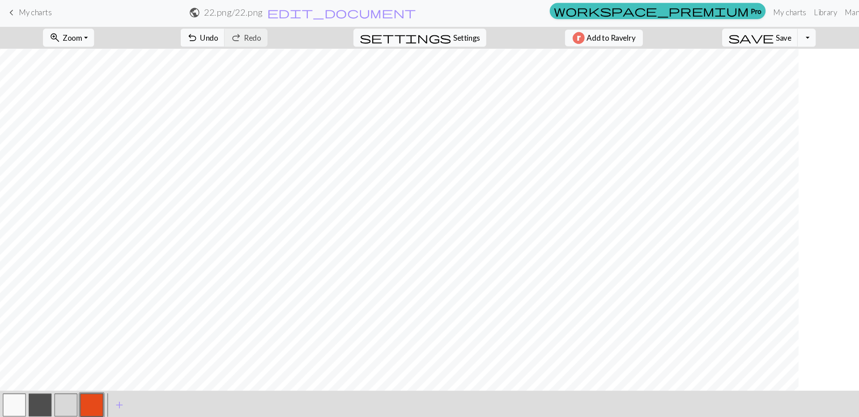
scroll to position [0, 0]
click at [11, 13] on span "keyboard_arrow_left" at bounding box center [10, 13] width 11 height 13
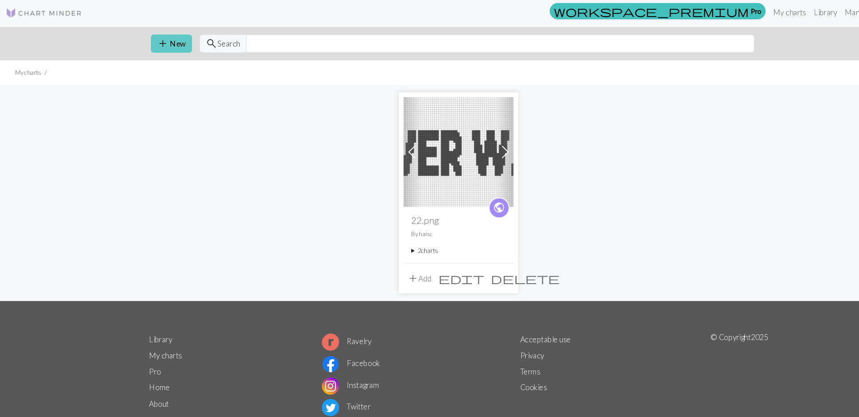
click at [157, 46] on button "add New" at bounding box center [160, 42] width 38 height 17
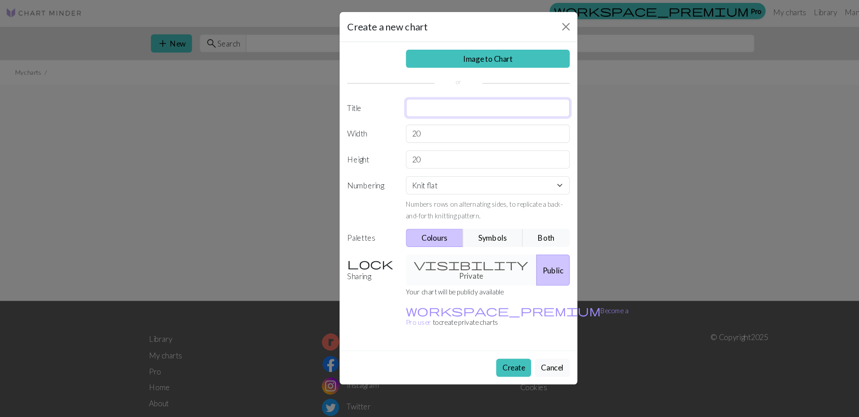
click at [444, 95] on input "text" at bounding box center [457, 102] width 154 height 17
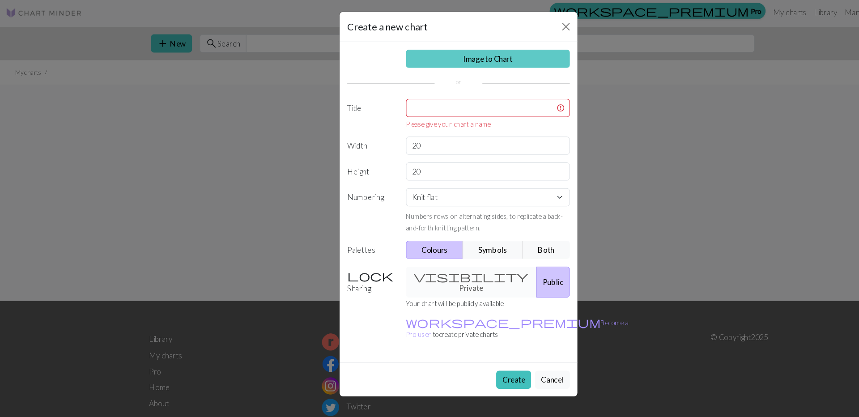
click at [451, 57] on link "Image to Chart" at bounding box center [457, 56] width 154 height 17
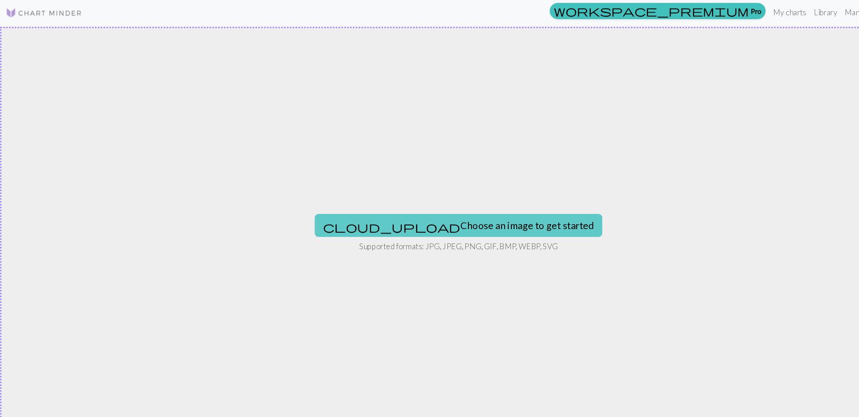
click at [442, 218] on button "cloud_upload Choose an image to get started" at bounding box center [429, 212] width 269 height 21
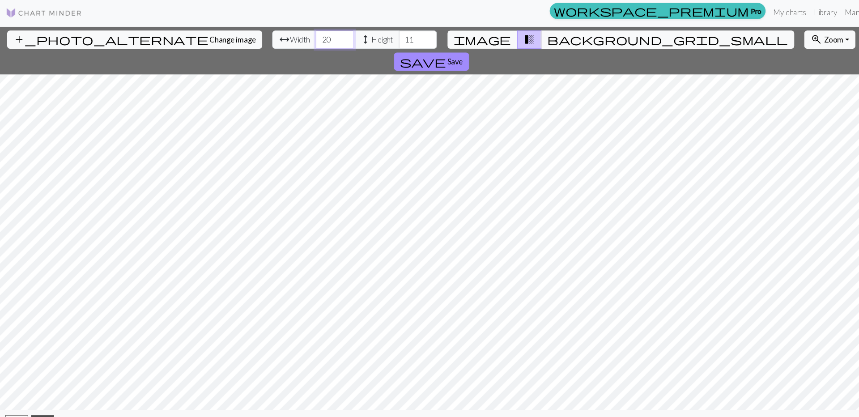
click at [296, 38] on input "20" at bounding box center [314, 38] width 36 height 17
click at [373, 41] on input "11" at bounding box center [391, 38] width 36 height 17
drag, startPoint x: 340, startPoint y: 40, endPoint x: 293, endPoint y: 40, distance: 47.0
click at [295, 40] on div "arrow_range Width 20 height Height 11" at bounding box center [332, 38] width 154 height 17
type input "19"
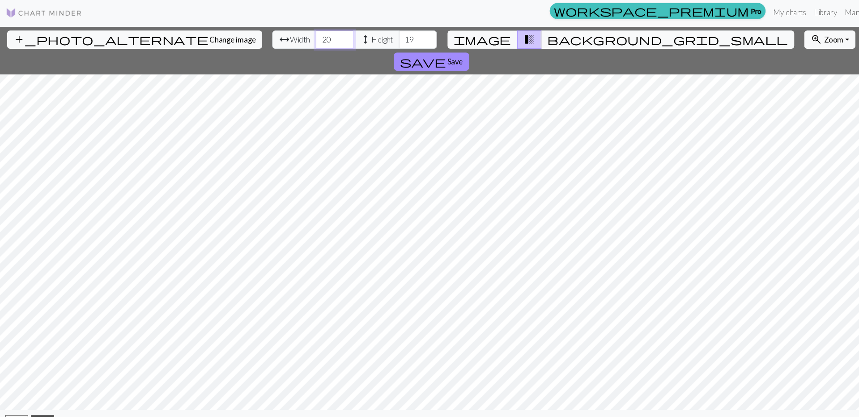
drag, startPoint x: 266, startPoint y: 38, endPoint x: 188, endPoint y: 37, distance: 77.4
click at [189, 38] on div "add_photo_alternate Change image arrow_range Width 20 height Height 19 image tr…" at bounding box center [404, 49] width 808 height 45
type input "130"
drag, startPoint x: 338, startPoint y: 40, endPoint x: 256, endPoint y: 40, distance: 81.8
click at [258, 40] on div "arrow_range Width 130 height Height 19" at bounding box center [332, 38] width 154 height 17
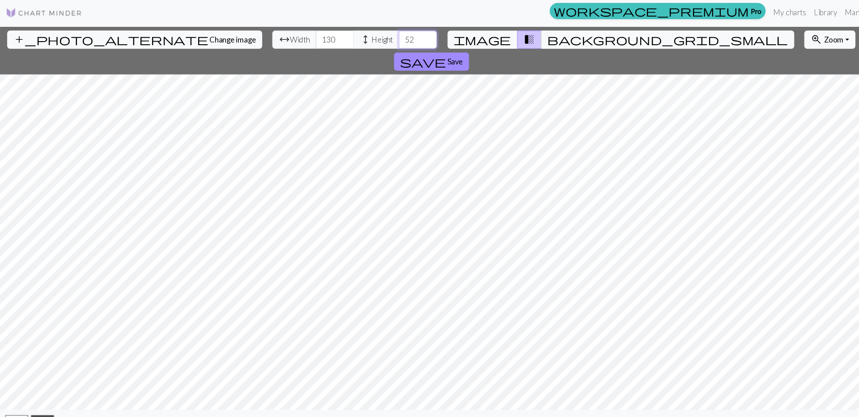
type input "52"
drag, startPoint x: 264, startPoint y: 38, endPoint x: 201, endPoint y: 38, distance: 63.1
click at [202, 38] on div "add_photo_alternate Change image arrow_range Width 130 height Height 52 image t…" at bounding box center [404, 49] width 808 height 45
click at [296, 34] on input "365" at bounding box center [314, 38] width 36 height 17
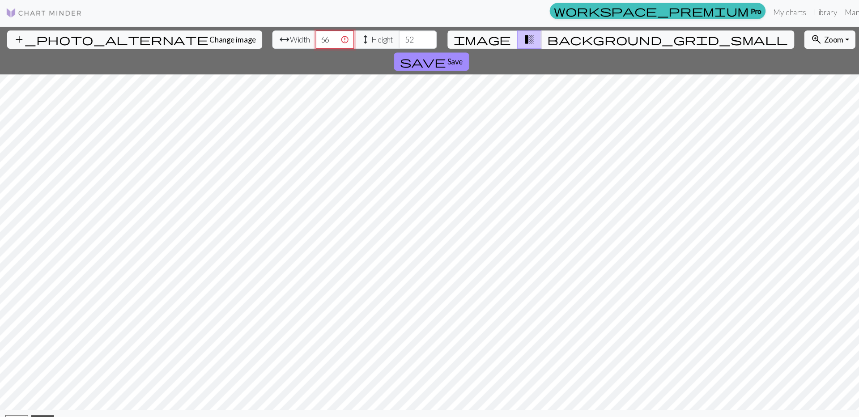
click at [296, 36] on input "366" at bounding box center [314, 38] width 36 height 17
click at [296, 36] on input "367" at bounding box center [314, 38] width 36 height 17
click at [296, 36] on input "368" at bounding box center [314, 38] width 36 height 17
click at [296, 40] on input "367" at bounding box center [314, 38] width 36 height 17
click at [296, 40] on input "366" at bounding box center [314, 38] width 36 height 17
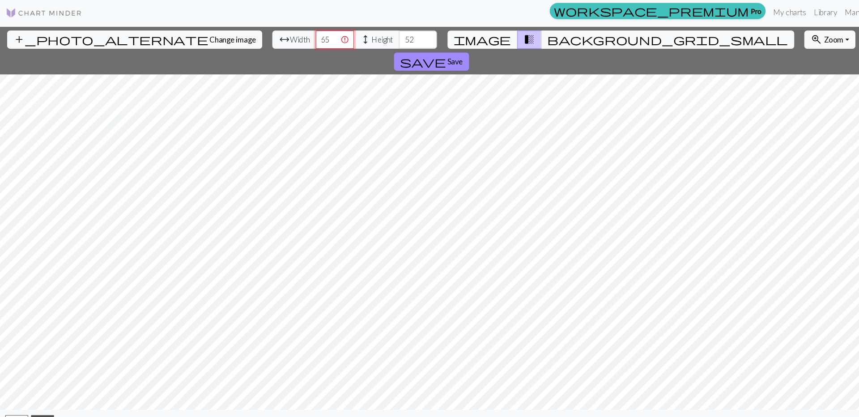
click at [296, 40] on input "365" at bounding box center [314, 38] width 36 height 17
click at [296, 40] on input "364" at bounding box center [314, 38] width 36 height 17
click at [296, 40] on input "363" at bounding box center [314, 38] width 36 height 17
click at [296, 40] on input "362" at bounding box center [314, 38] width 36 height 17
type input "361"
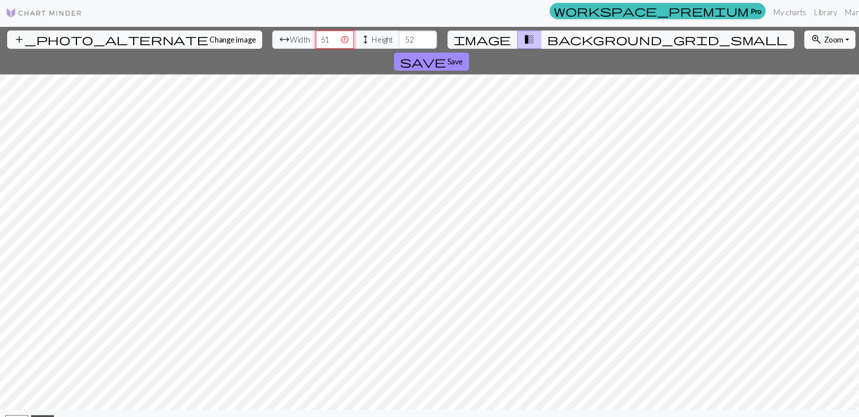
click at [296, 40] on input "361" at bounding box center [314, 38] width 36 height 17
click at [296, 39] on input "361" at bounding box center [314, 38] width 36 height 17
click at [296, 41] on input "number" at bounding box center [314, 38] width 36 height 17
type input "32"
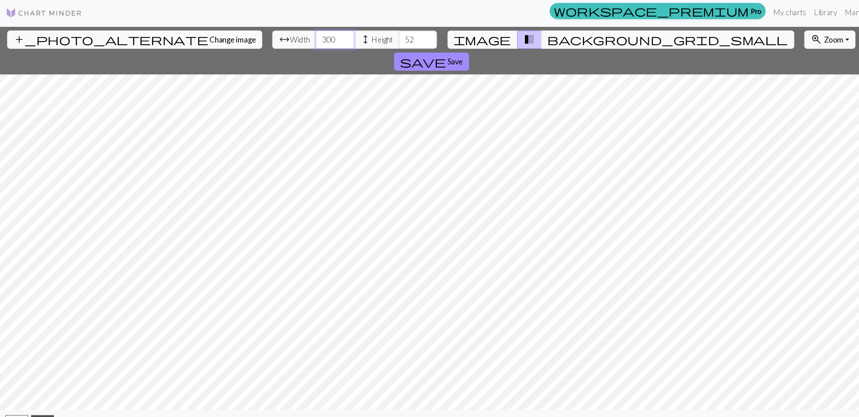
type input "300"
click at [515, 41] on span "background_grid_small" at bounding box center [625, 39] width 225 height 13
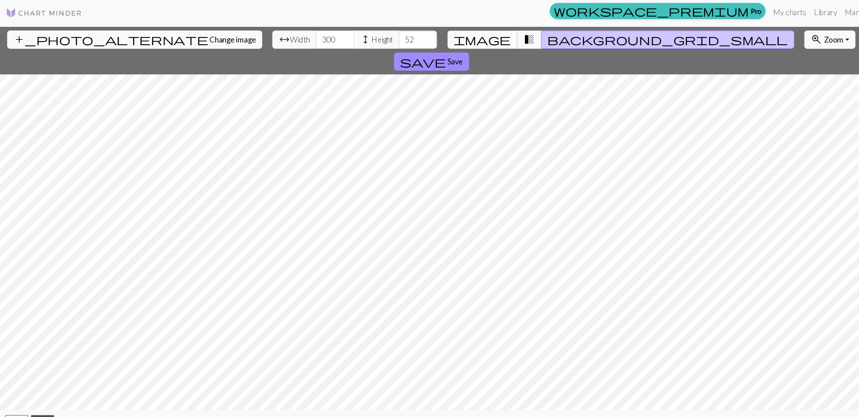
click at [464, 38] on span "image" at bounding box center [452, 39] width 54 height 13
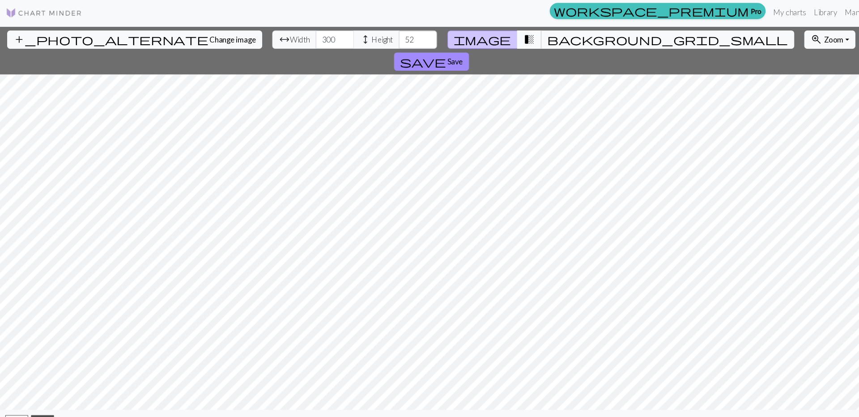
click at [490, 41] on span "transition_fade" at bounding box center [495, 39] width 11 height 13
click at [490, 38] on span "transition_fade" at bounding box center [495, 39] width 11 height 13
click at [463, 39] on span "image" at bounding box center [452, 39] width 54 height 13
click at [490, 38] on span "transition_fade" at bounding box center [495, 39] width 11 height 13
click at [513, 38] on span "background_grid_small" at bounding box center [625, 39] width 225 height 13
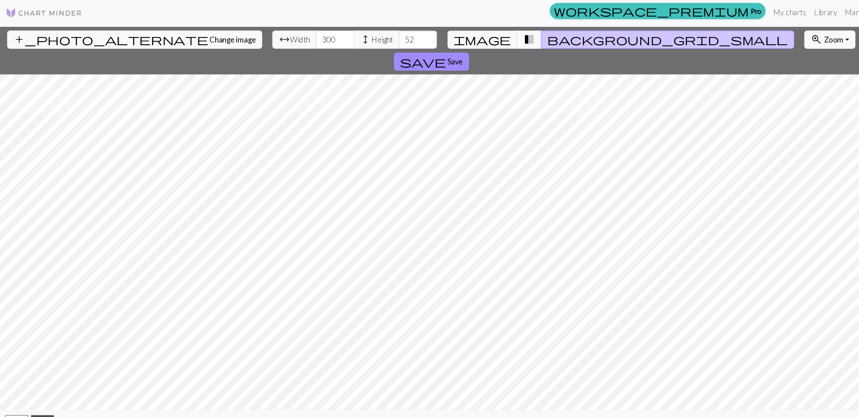
click at [490, 41] on span "transition_fade" at bounding box center [495, 39] width 11 height 13
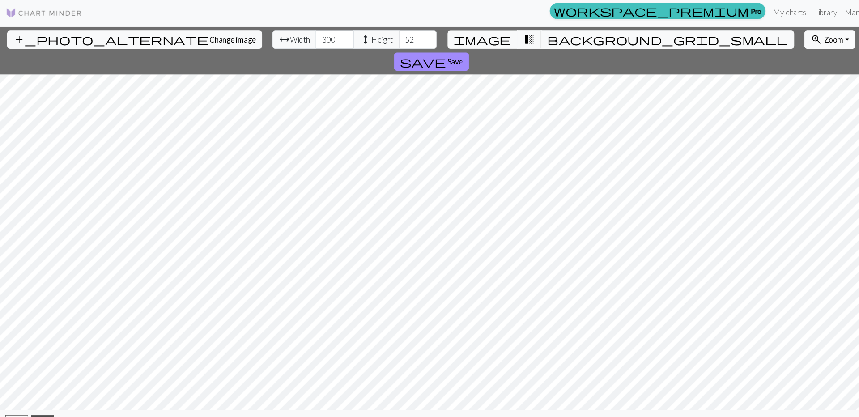
click at [644, 33] on button "zoom_in Zoom Zoom" at bounding box center [777, 38] width 48 height 17
click at [644, 106] on button "50%" at bounding box center [789, 109] width 71 height 14
click at [439, 51] on button "save Save" at bounding box center [404, 59] width 70 height 17
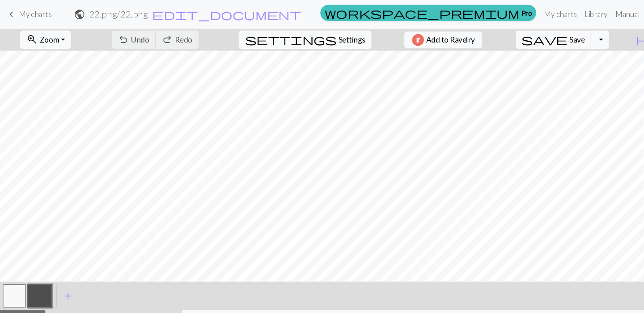
click at [13, 16] on span "keyboard_arrow_left" at bounding box center [10, 13] width 11 height 13
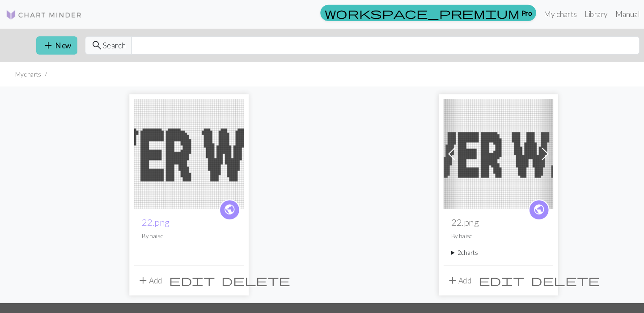
click at [58, 46] on button "add New" at bounding box center [53, 42] width 38 height 17
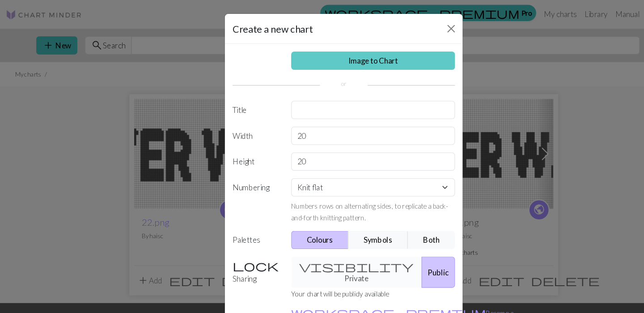
click at [383, 62] on link "Image to Chart" at bounding box center [350, 56] width 154 height 17
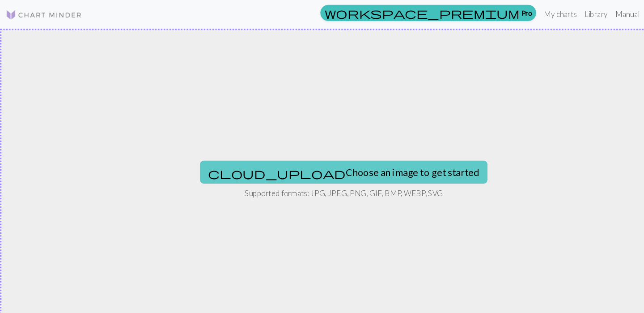
click at [303, 161] on button "cloud_upload Choose an image to get started" at bounding box center [321, 160] width 269 height 21
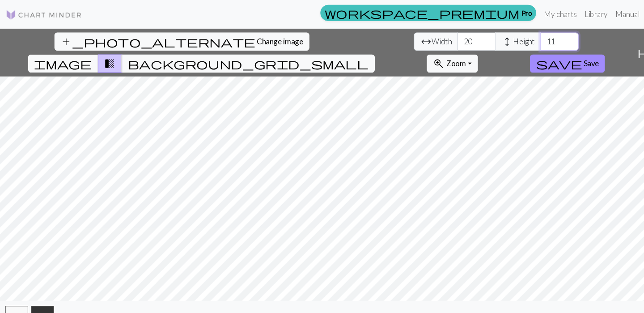
drag, startPoint x: 283, startPoint y: 40, endPoint x: 205, endPoint y: 38, distance: 77.4
click at [388, 39] on div "arrow_range Width 20 height Height 11" at bounding box center [465, 38] width 154 height 17
type input "52"
drag, startPoint x: 218, startPoint y: 42, endPoint x: 160, endPoint y: 42, distance: 57.7
click at [388, 42] on div "arrow_range Width 20 height Height 52" at bounding box center [465, 38] width 154 height 17
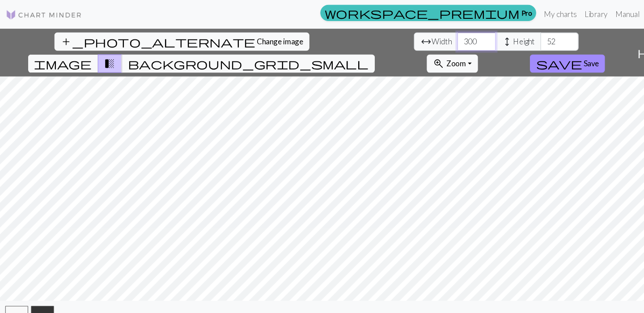
drag, startPoint x: 203, startPoint y: 40, endPoint x: 156, endPoint y: 39, distance: 47.9
click at [388, 39] on div "arrow_range Width 300 height Height 52" at bounding box center [465, 38] width 154 height 17
type input "1"
type input "6"
type input "52"
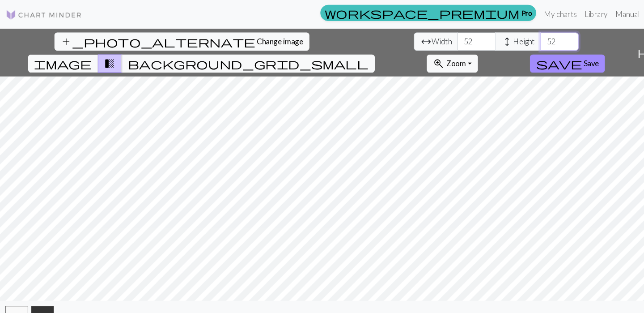
drag, startPoint x: 277, startPoint y: 39, endPoint x: 223, endPoint y: 39, distance: 54.6
click at [388, 39] on div "arrow_range Width 52 height Height 52" at bounding box center [465, 38] width 154 height 17
type input "300"
click at [561, 55] on span "Save" at bounding box center [554, 59] width 14 height 8
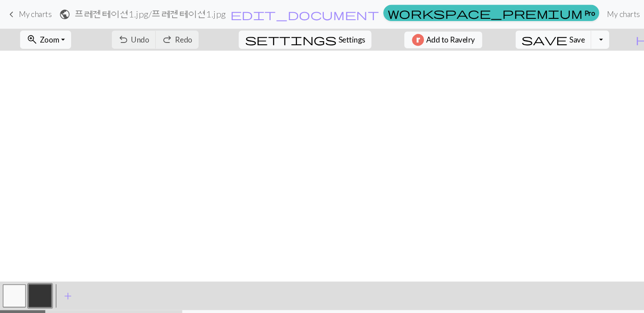
scroll to position [6131, 0]
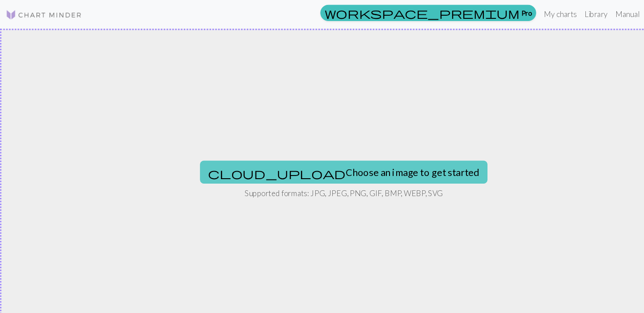
click at [343, 168] on button "cloud_upload Choose an image to get started" at bounding box center [321, 160] width 269 height 21
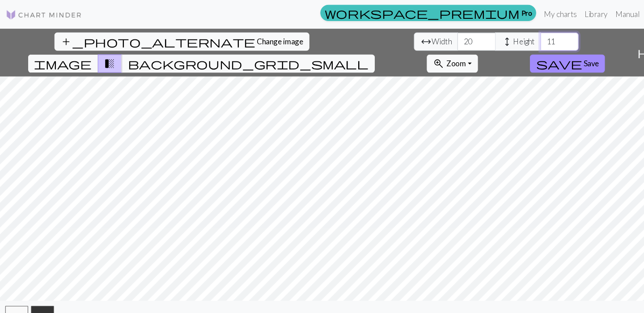
drag, startPoint x: 278, startPoint y: 38, endPoint x: 246, endPoint y: 39, distance: 31.8
click at [388, 38] on div "arrow_range Width 20 height Height 11" at bounding box center [465, 38] width 154 height 17
type input "1"
type input "52"
drag, startPoint x: 203, startPoint y: 38, endPoint x: 163, endPoint y: 38, distance: 39.4
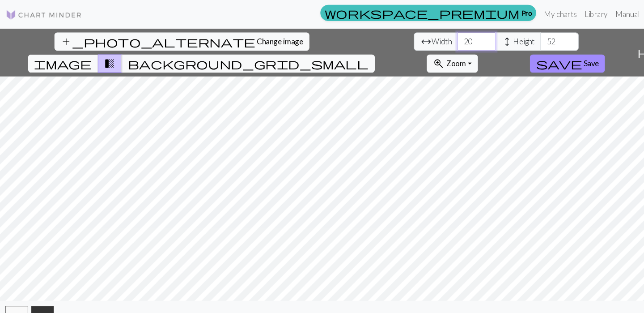
click at [388, 38] on div "arrow_range Width 20 height Height 52" at bounding box center [465, 38] width 154 height 17
type input "300"
click at [545, 53] on span "save" at bounding box center [523, 59] width 43 height 13
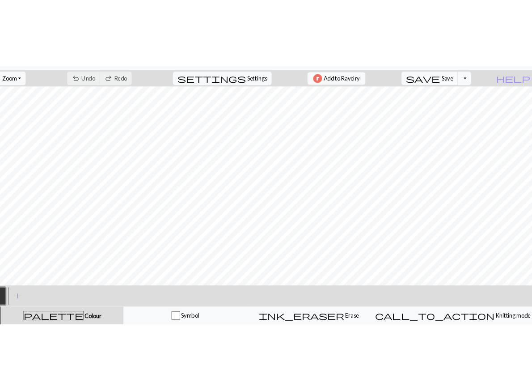
scroll to position [22, 423]
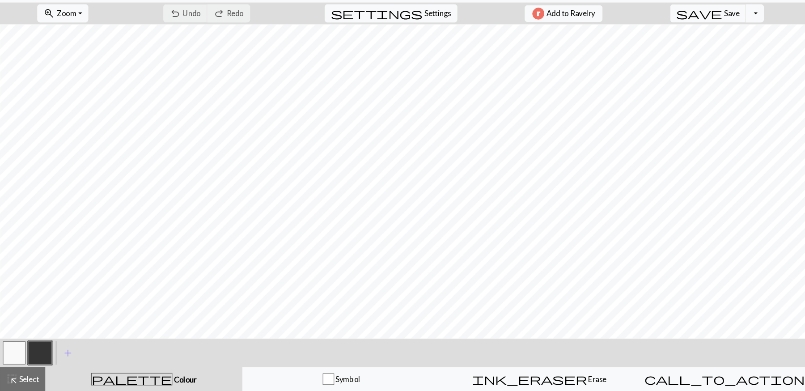
click at [15, 312] on button "button" at bounding box center [13, 354] width 21 height 21
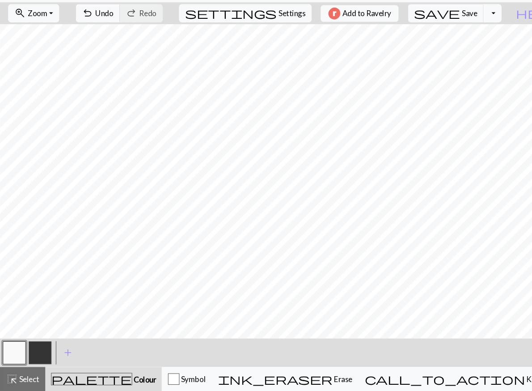
click at [40, 312] on button "button" at bounding box center [37, 354] width 21 height 21
click at [10, 312] on button "button" at bounding box center [13, 354] width 21 height 21
click at [40, 312] on button "button" at bounding box center [37, 354] width 21 height 21
click at [33, 312] on button "button" at bounding box center [37, 354] width 21 height 21
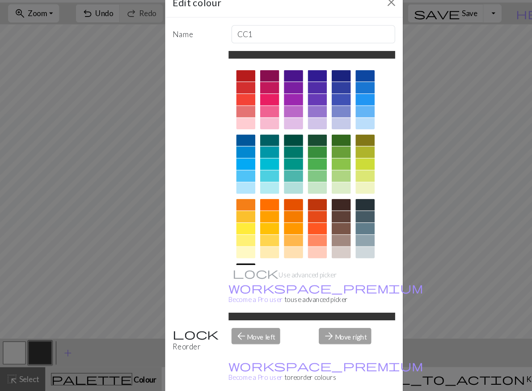
click at [106, 276] on div "Edit colour Name CC1 Use advanced picker workspace_premium Become a Pro user to…" at bounding box center [266, 195] width 532 height 391
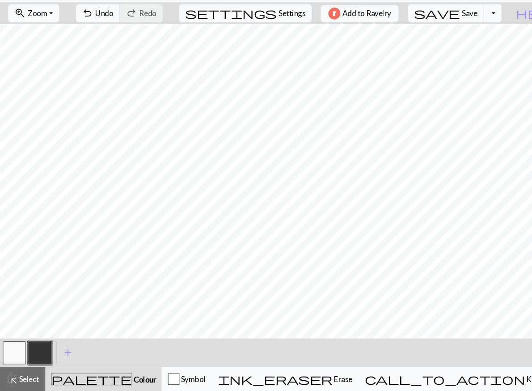
click at [41, 312] on button "button" at bounding box center [37, 354] width 21 height 21
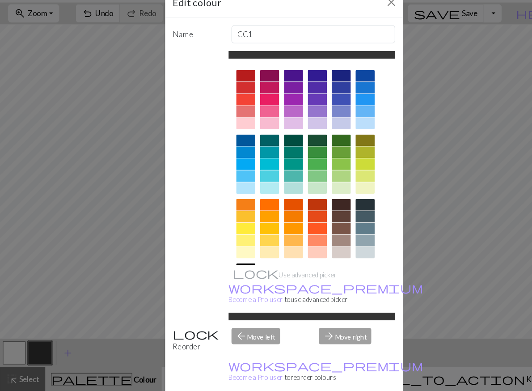
click at [81, 247] on div "Edit colour Name CC1 Use advanced picker workspace_premium Become a Pro user to…" at bounding box center [266, 195] width 532 height 391
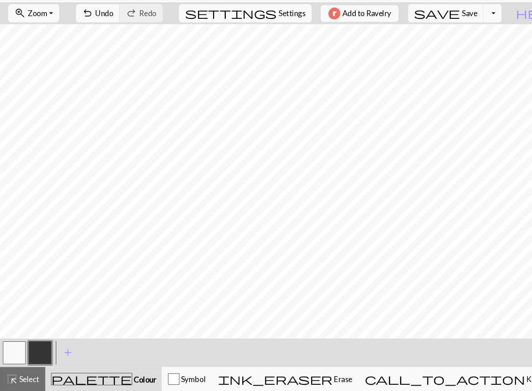
click at [20, 312] on button "button" at bounding box center [13, 354] width 21 height 21
click at [37, 312] on button "button" at bounding box center [37, 354] width 21 height 21
click at [20, 312] on button "button" at bounding box center [13, 354] width 21 height 21
click at [42, 312] on button "button" at bounding box center [37, 354] width 21 height 21
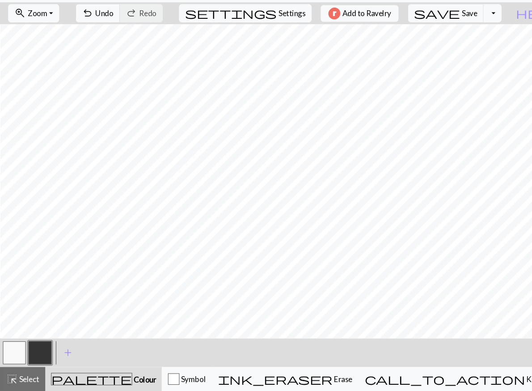
click at [10, 312] on button "button" at bounding box center [13, 354] width 21 height 21
click at [40, 312] on button "button" at bounding box center [37, 354] width 21 height 21
click at [18, 312] on button "button" at bounding box center [13, 354] width 21 height 21
click at [34, 312] on button "button" at bounding box center [37, 354] width 21 height 21
click at [15, 312] on button "button" at bounding box center [13, 354] width 21 height 21
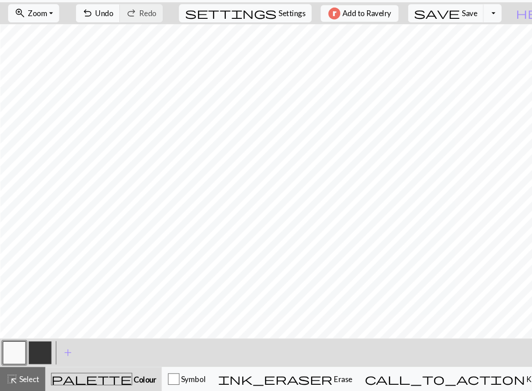
click at [42, 312] on button "button" at bounding box center [37, 354] width 21 height 21
click at [8, 312] on button "button" at bounding box center [13, 354] width 21 height 21
click at [27, 312] on button "button" at bounding box center [37, 354] width 21 height 21
click at [36, 312] on button "button" at bounding box center [37, 354] width 21 height 21
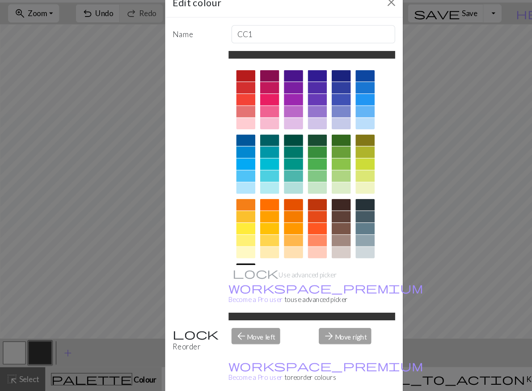
click at [114, 254] on div "Edit colour Name CC1 Use advanced picker workspace_premium Become a Pro user to…" at bounding box center [266, 195] width 532 height 391
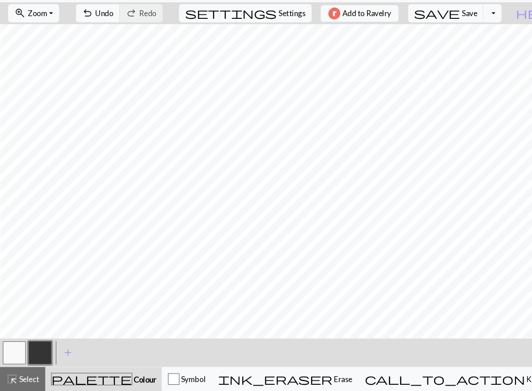
click at [18, 312] on button "button" at bounding box center [13, 354] width 21 height 21
click at [37, 312] on button "button" at bounding box center [37, 354] width 21 height 21
click at [19, 312] on button "button" at bounding box center [13, 354] width 21 height 21
click at [39, 312] on button "button" at bounding box center [37, 354] width 21 height 21
click at [35, 312] on button "button" at bounding box center [37, 354] width 21 height 21
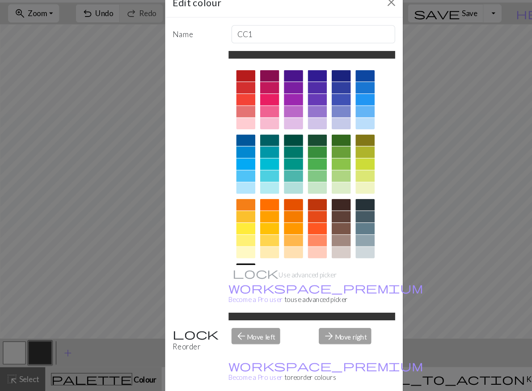
click at [123, 216] on div "Edit colour Name CC1 Use advanced picker workspace_premium Become a Pro user to…" at bounding box center [266, 195] width 532 height 391
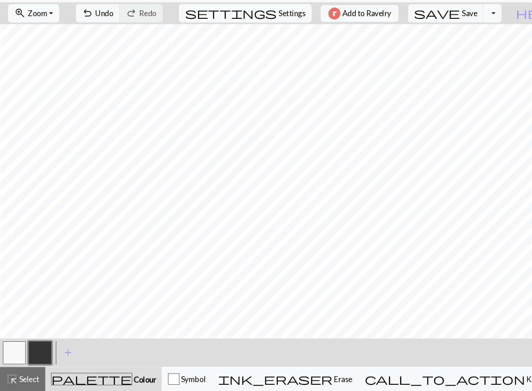
click at [13, 312] on button "button" at bounding box center [13, 354] width 21 height 21
click at [45, 312] on button "button" at bounding box center [37, 354] width 21 height 21
click at [19, 312] on button "button" at bounding box center [13, 354] width 21 height 21
click at [34, 312] on button "button" at bounding box center [37, 354] width 21 height 21
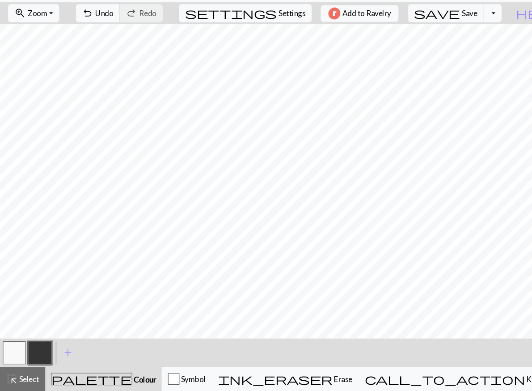
click at [14, 312] on button "button" at bounding box center [13, 354] width 21 height 21
click at [35, 312] on button "button" at bounding box center [37, 354] width 21 height 21
click at [14, 312] on button "button" at bounding box center [13, 354] width 21 height 21
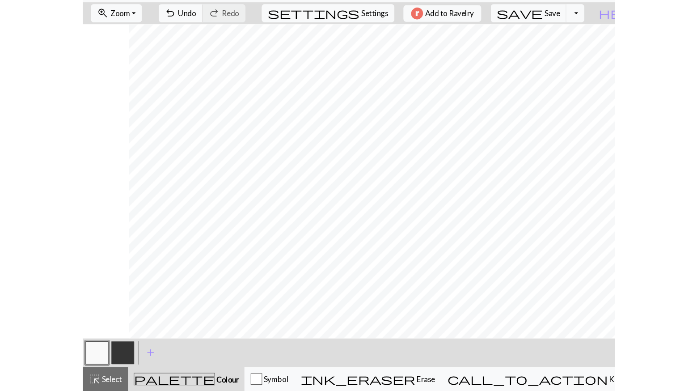
scroll to position [22, 813]
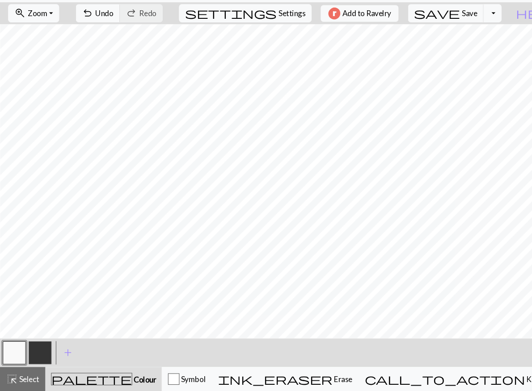
click at [42, 312] on button "button" at bounding box center [37, 354] width 21 height 21
click at [18, 312] on button "button" at bounding box center [13, 354] width 21 height 21
click at [35, 312] on button "button" at bounding box center [37, 354] width 21 height 21
click at [12, 312] on button "button" at bounding box center [13, 354] width 21 height 21
click at [38, 312] on button "button" at bounding box center [37, 354] width 21 height 21
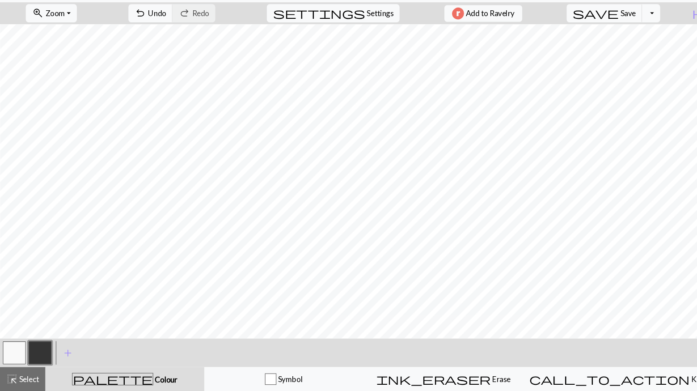
click at [13, 312] on button "button" at bounding box center [13, 354] width 21 height 21
click at [40, 312] on button "button" at bounding box center [37, 354] width 21 height 21
click at [19, 312] on button "button" at bounding box center [13, 354] width 21 height 21
click at [44, 312] on button "button" at bounding box center [37, 354] width 21 height 21
click at [18, 312] on button "button" at bounding box center [13, 354] width 21 height 21
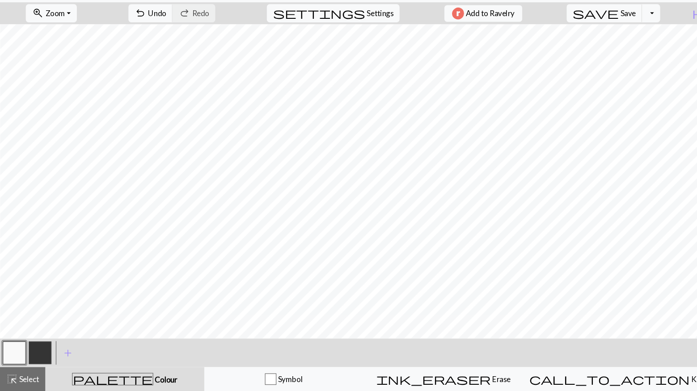
click at [34, 312] on button "button" at bounding box center [37, 354] width 21 height 21
click at [17, 312] on button "button" at bounding box center [13, 354] width 21 height 21
click at [47, 312] on button "button" at bounding box center [37, 354] width 21 height 21
click at [41, 312] on button "button" at bounding box center [37, 354] width 21 height 21
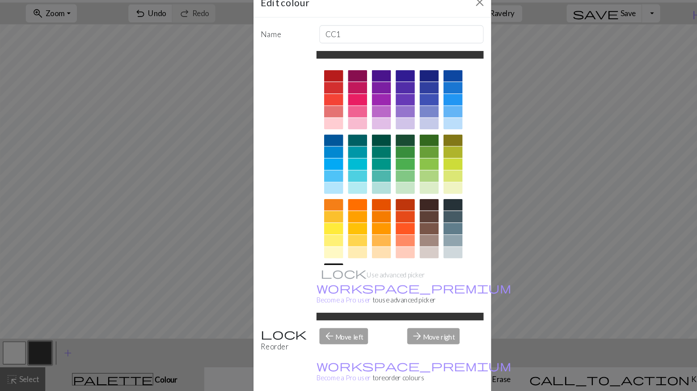
click at [473, 233] on div "Edit colour Name CC1 Use advanced picker workspace_premium Become a Pro user to…" at bounding box center [348, 195] width 697 height 391
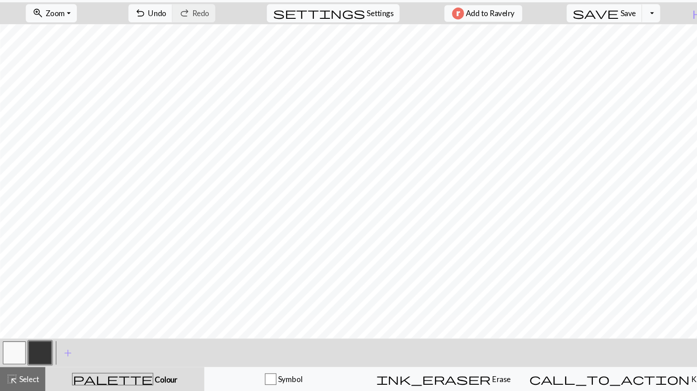
click at [13, 312] on button "button" at bounding box center [13, 354] width 21 height 21
click at [41, 312] on button "button" at bounding box center [37, 354] width 21 height 21
click at [24, 312] on div at bounding box center [13, 355] width 24 height 24
click at [20, 312] on button "button" at bounding box center [13, 354] width 21 height 21
click at [38, 312] on button "button" at bounding box center [37, 354] width 21 height 21
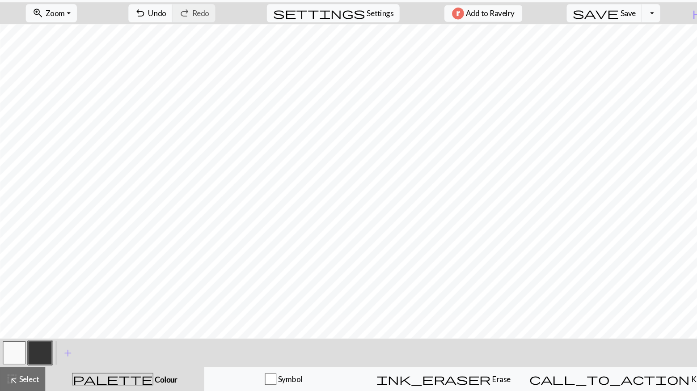
click at [19, 312] on button "button" at bounding box center [13, 354] width 21 height 21
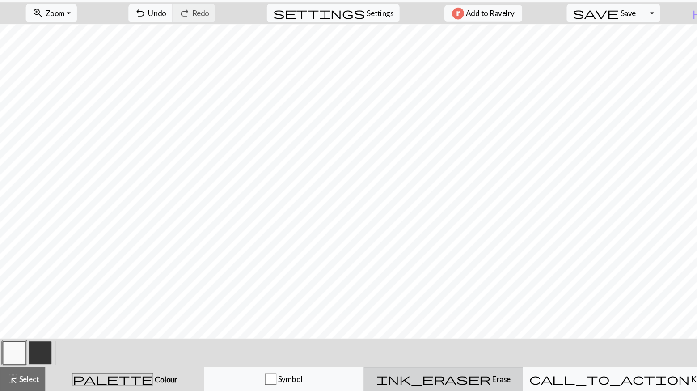
click at [441, 312] on span "ink_eraser" at bounding box center [405, 379] width 107 height 13
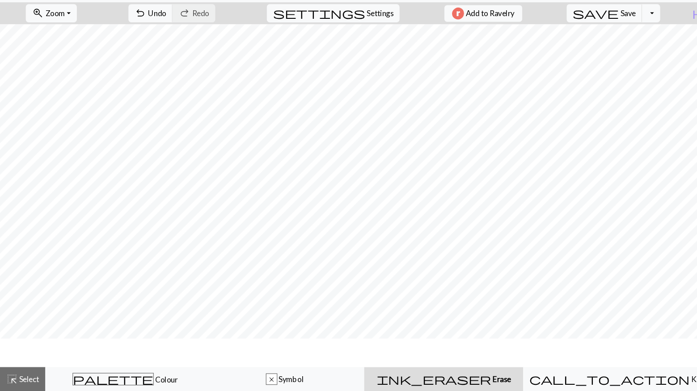
scroll to position [0, 1080]
click at [156, 39] on span "Undo" at bounding box center [147, 37] width 17 height 8
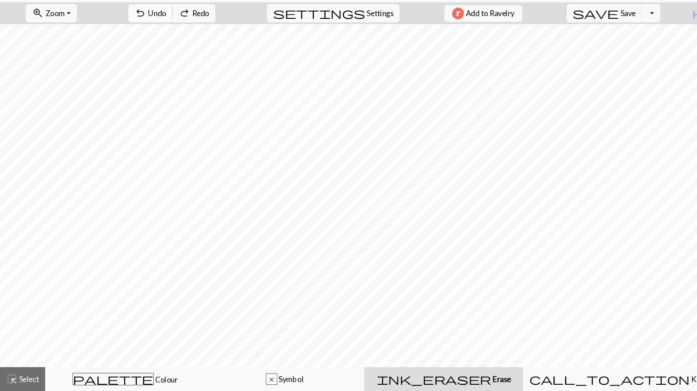
click at [156, 39] on span "Undo" at bounding box center [147, 37] width 17 height 8
click at [29, 312] on span "Select" at bounding box center [27, 379] width 20 height 8
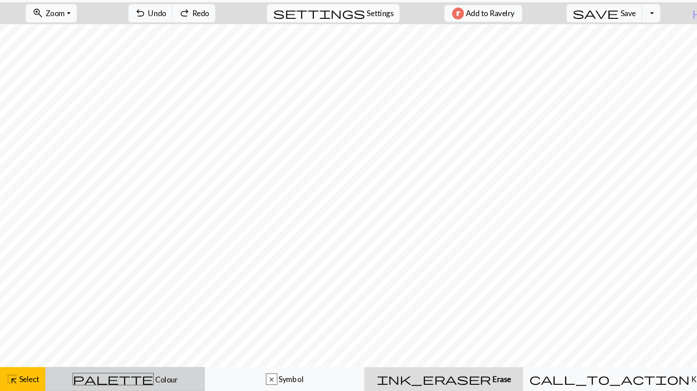
click at [144, 312] on span "Colour" at bounding box center [155, 380] width 22 height 8
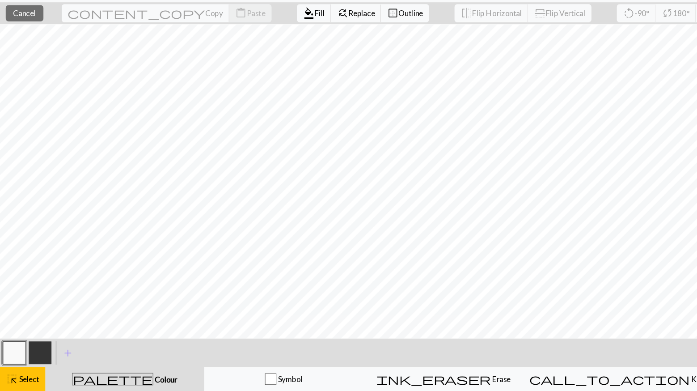
click at [21, 312] on button "button" at bounding box center [13, 354] width 21 height 21
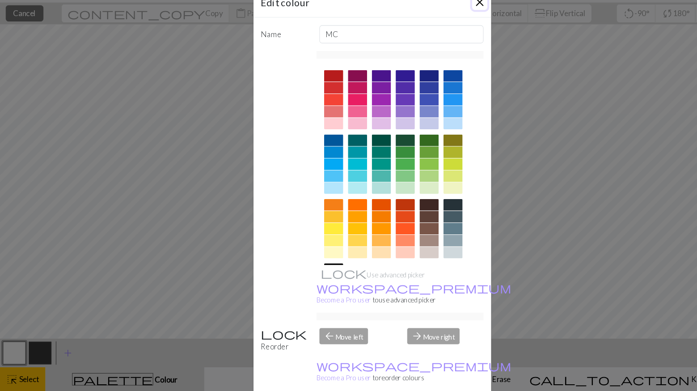
click at [445, 26] on button "Close" at bounding box center [449, 27] width 14 height 14
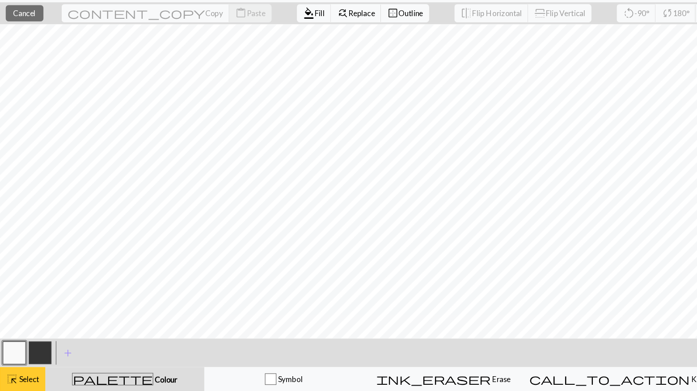
click at [13, 312] on button "highlight_alt Select Select" at bounding box center [21, 380] width 42 height 22
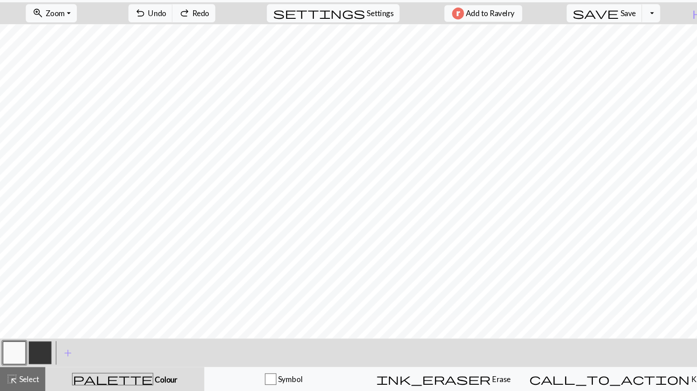
click at [14, 312] on button "button" at bounding box center [13, 354] width 21 height 21
click at [42, 312] on button "button" at bounding box center [37, 354] width 21 height 21
click at [19, 312] on button "button" at bounding box center [13, 354] width 21 height 21
click at [39, 312] on button "button" at bounding box center [37, 354] width 21 height 21
click at [16, 312] on button "button" at bounding box center [13, 354] width 21 height 21
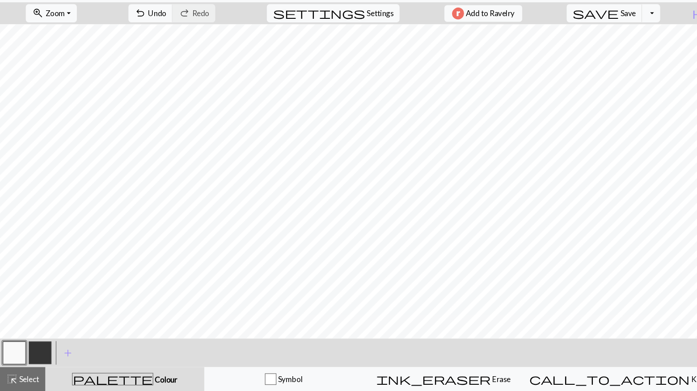
click at [40, 312] on button "button" at bounding box center [37, 354] width 21 height 21
click at [13, 312] on button "button" at bounding box center [13, 354] width 21 height 21
click at [38, 312] on button "button" at bounding box center [37, 354] width 21 height 21
click at [10, 312] on button "button" at bounding box center [13, 354] width 21 height 21
click at [36, 312] on button "button" at bounding box center [37, 354] width 21 height 21
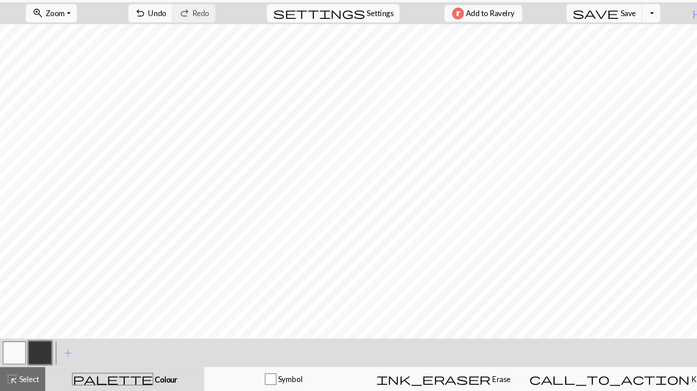
click at [17, 312] on button "button" at bounding box center [13, 354] width 21 height 21
click at [41, 312] on button "button" at bounding box center [37, 354] width 21 height 21
click at [18, 312] on button "button" at bounding box center [13, 354] width 21 height 21
click at [37, 312] on button "button" at bounding box center [37, 354] width 21 height 21
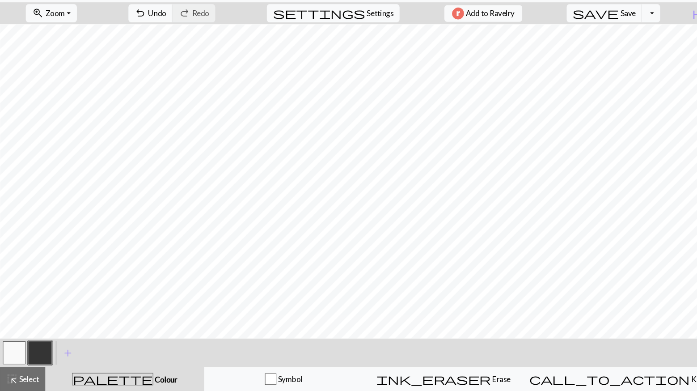
click at [18, 312] on button "button" at bounding box center [13, 354] width 21 height 21
click at [43, 312] on button "button" at bounding box center [37, 354] width 21 height 21
click at [16, 312] on button "button" at bounding box center [13, 354] width 21 height 21
click at [45, 312] on button "button" at bounding box center [37, 354] width 21 height 21
click at [20, 312] on button "button" at bounding box center [13, 354] width 21 height 21
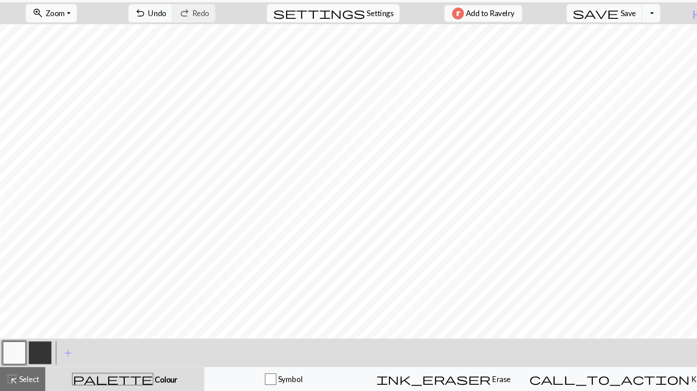
click at [44, 312] on button "button" at bounding box center [37, 354] width 21 height 21
click at [18, 312] on button "button" at bounding box center [13, 354] width 21 height 21
click at [44, 312] on button "button" at bounding box center [37, 354] width 21 height 21
click at [17, 312] on button "button" at bounding box center [13, 354] width 21 height 21
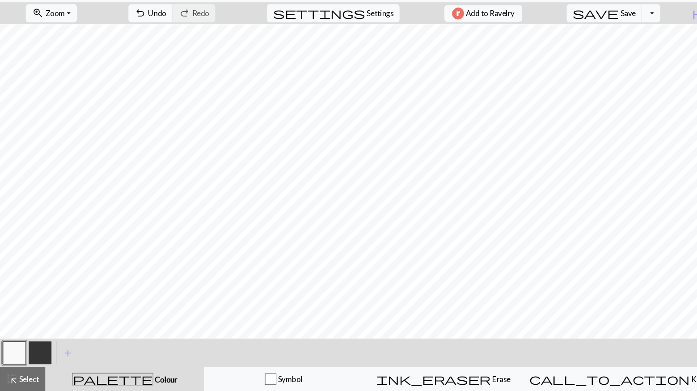
click at [9, 312] on button "button" at bounding box center [13, 354] width 21 height 21
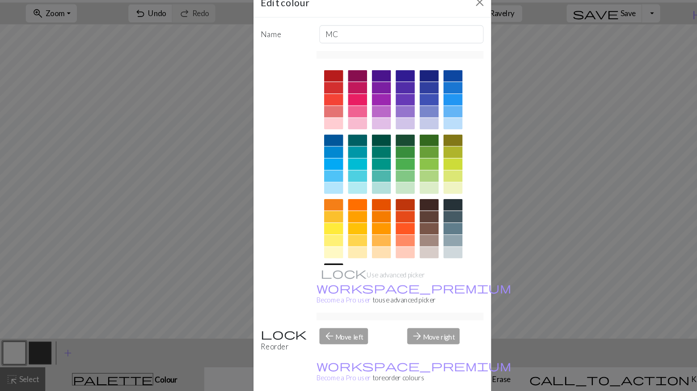
click at [212, 270] on div "Edit colour Name MC Use advanced picker workspace_premium Become a Pro user to …" at bounding box center [348, 195] width 697 height 391
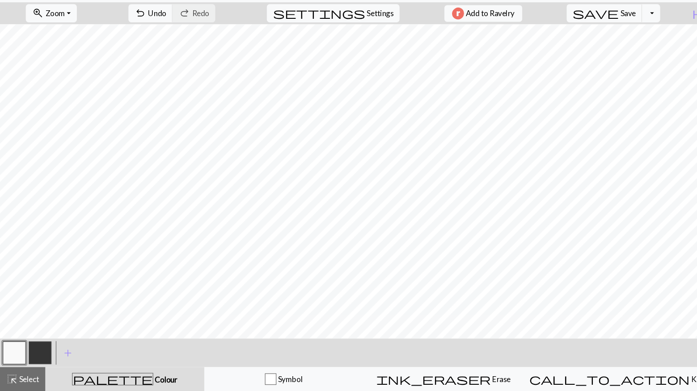
click at [43, 312] on button "button" at bounding box center [37, 354] width 21 height 21
click at [12, 312] on button "button" at bounding box center [13, 354] width 21 height 21
click at [45, 312] on button "button" at bounding box center [37, 354] width 21 height 21
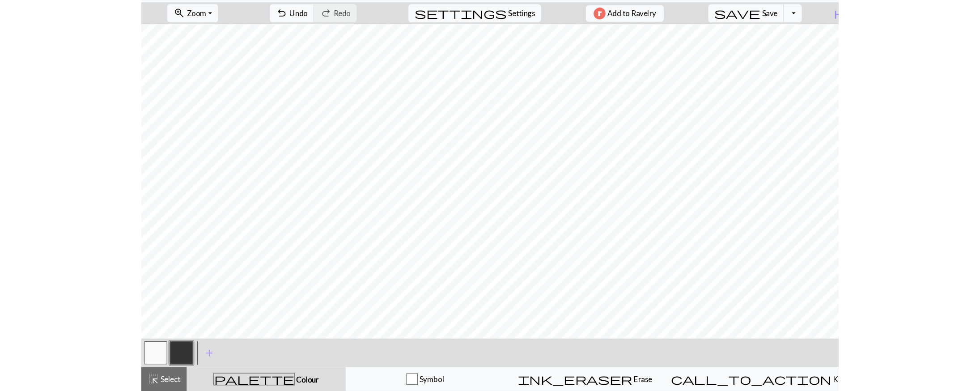
scroll to position [0, 1076]
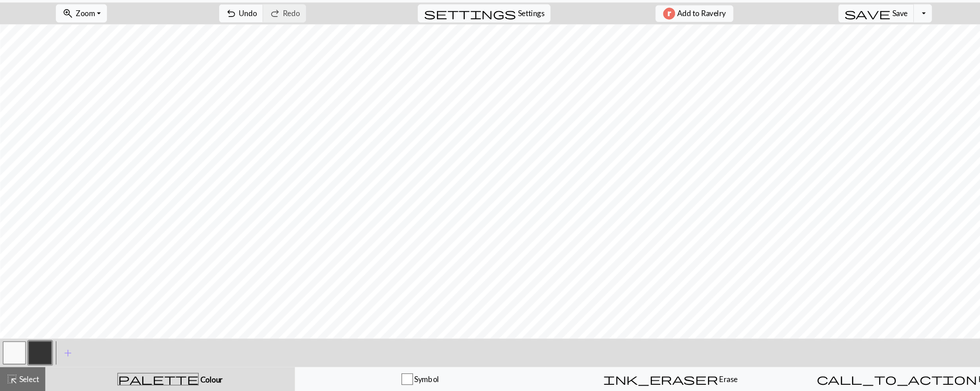
click at [100, 34] on button "zoom_in Zoom Zoom" at bounding box center [76, 37] width 48 height 17
click at [105, 103] on button "50%" at bounding box center [88, 107] width 71 height 14
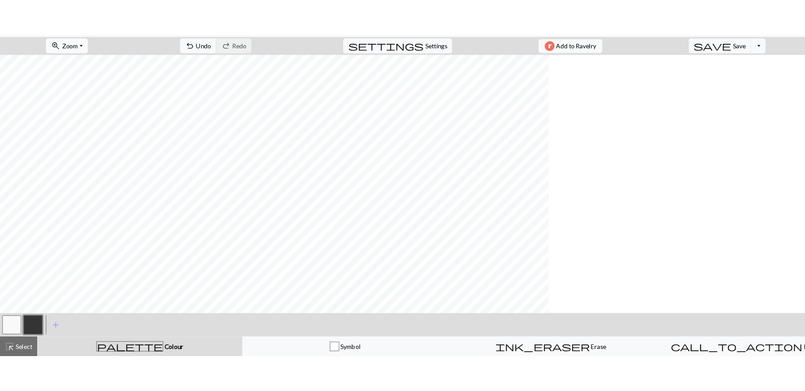
scroll to position [0, 573]
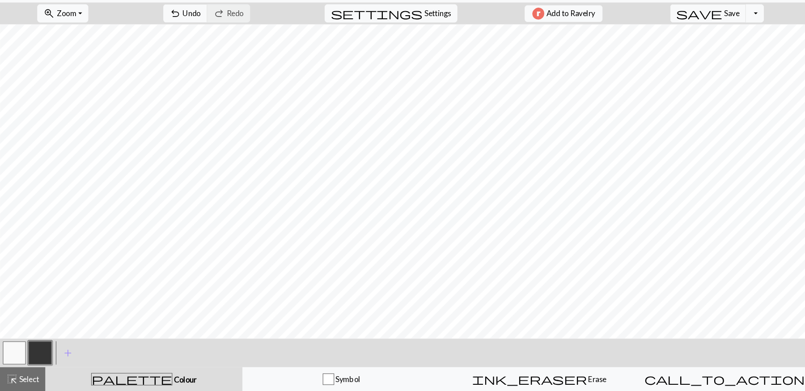
click at [11, 312] on button "button" at bounding box center [13, 354] width 21 height 21
click at [35, 312] on button "button" at bounding box center [37, 354] width 21 height 21
click at [12, 312] on button "button" at bounding box center [13, 354] width 21 height 21
click at [41, 312] on button "button" at bounding box center [37, 354] width 21 height 21
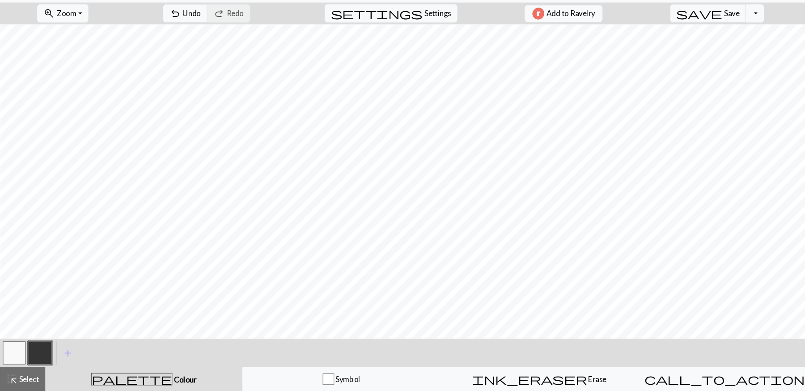
click at [11, 312] on button "button" at bounding box center [13, 354] width 21 height 21
click at [43, 312] on button "button" at bounding box center [37, 354] width 21 height 21
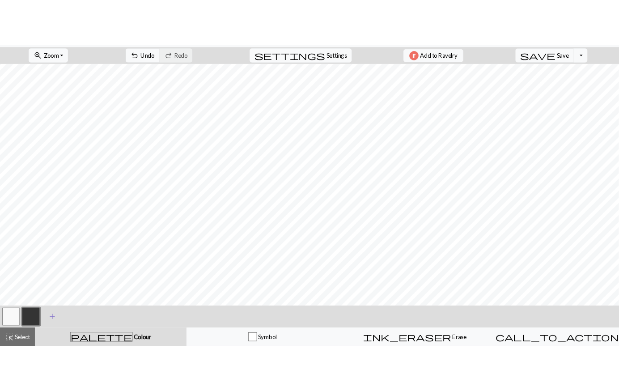
scroll to position [0, 778]
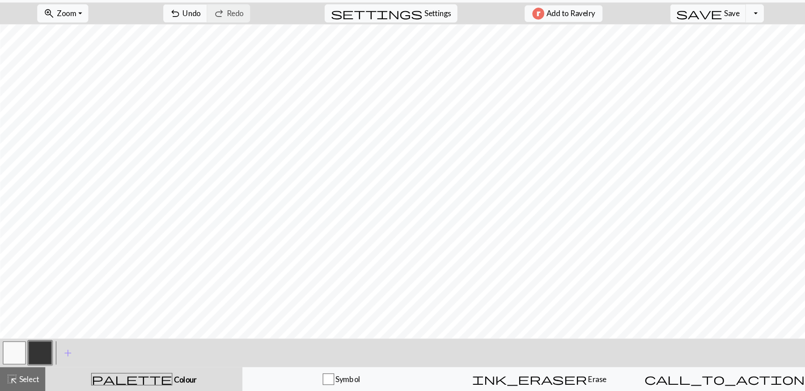
click at [12, 312] on button "button" at bounding box center [13, 354] width 21 height 21
click at [38, 312] on button "button" at bounding box center [37, 354] width 21 height 21
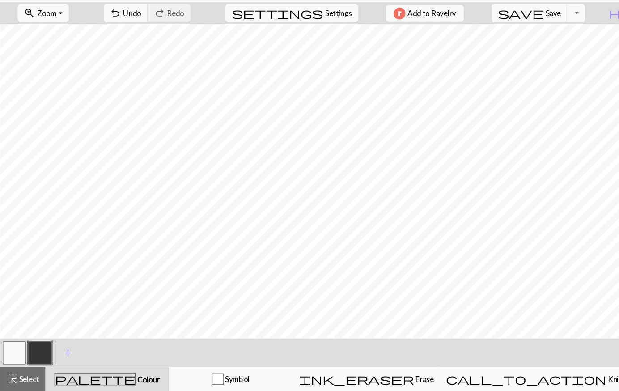
click at [17, 312] on button "button" at bounding box center [13, 354] width 21 height 21
click at [40, 312] on button "button" at bounding box center [37, 354] width 21 height 21
click at [21, 312] on button "button" at bounding box center [13, 354] width 21 height 21
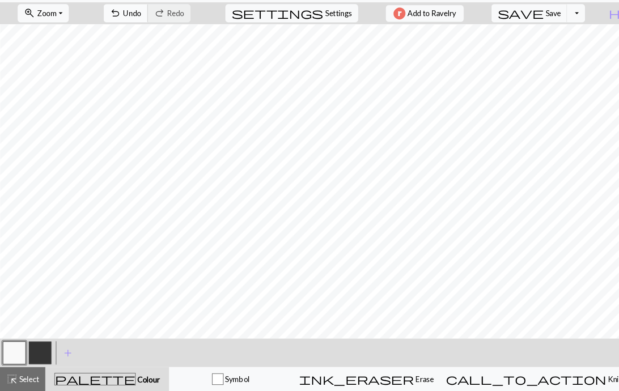
click at [132, 37] on span "Undo" at bounding box center [123, 37] width 17 height 8
click at [39, 312] on button "button" at bounding box center [37, 354] width 21 height 21
click at [15, 312] on button "button" at bounding box center [13, 354] width 21 height 21
click at [41, 312] on button "button" at bounding box center [37, 354] width 21 height 21
click at [16, 312] on button "button" at bounding box center [13, 354] width 21 height 21
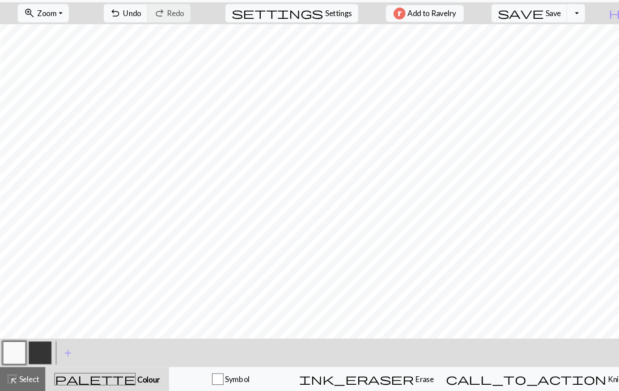
click at [40, 312] on button "button" at bounding box center [37, 354] width 21 height 21
click at [19, 312] on button "button" at bounding box center [13, 354] width 21 height 21
click at [38, 312] on button "button" at bounding box center [37, 354] width 21 height 21
click at [18, 312] on button "button" at bounding box center [13, 354] width 21 height 21
click at [16, 312] on button "button" at bounding box center [13, 354] width 21 height 21
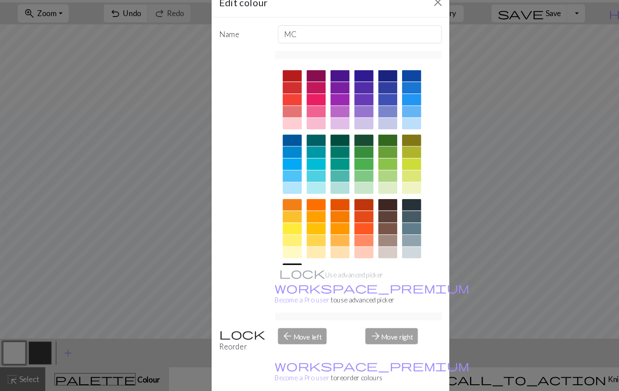
click at [166, 299] on div "Edit colour Name MC Use advanced picker workspace_premium Become a Pro user to …" at bounding box center [309, 195] width 619 height 391
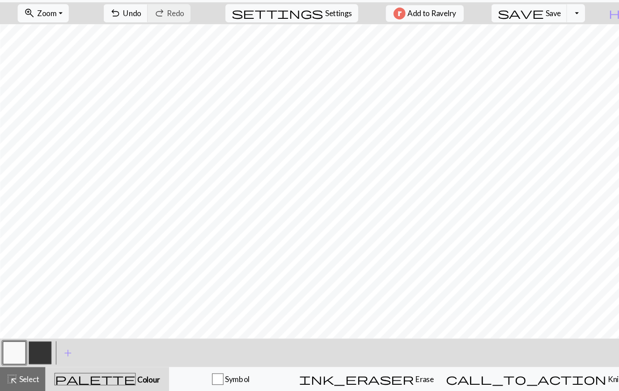
click at [39, 312] on button "button" at bounding box center [37, 354] width 21 height 21
click at [13, 312] on button "button" at bounding box center [13, 354] width 21 height 21
click at [38, 312] on button "button" at bounding box center [37, 354] width 21 height 21
click at [16, 312] on button "button" at bounding box center [13, 354] width 21 height 21
click at [44, 312] on button "button" at bounding box center [37, 354] width 21 height 21
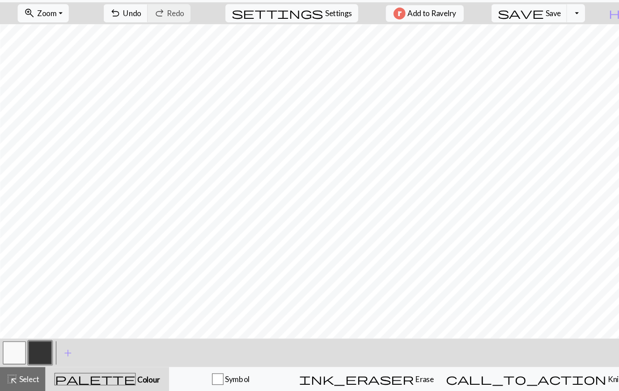
click at [14, 312] on button "button" at bounding box center [13, 354] width 21 height 21
click at [39, 312] on button "button" at bounding box center [37, 354] width 21 height 21
click at [17, 312] on button "button" at bounding box center [13, 354] width 21 height 21
click at [42, 312] on button "button" at bounding box center [37, 354] width 21 height 21
click at [15, 312] on button "button" at bounding box center [13, 354] width 21 height 21
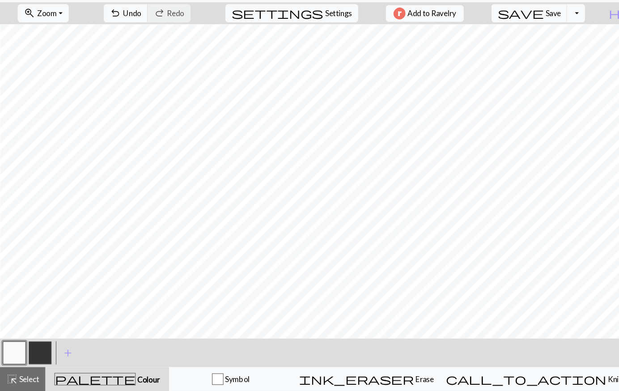
click at [41, 312] on button "button" at bounding box center [37, 354] width 21 height 21
click at [13, 312] on button "button" at bounding box center [13, 354] width 21 height 21
click at [6, 312] on button "button" at bounding box center [13, 354] width 21 height 21
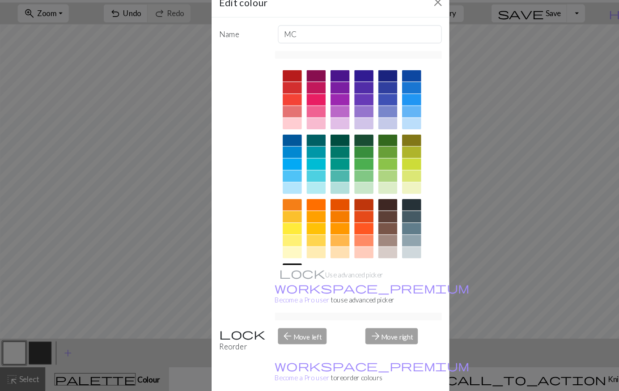
click at [494, 178] on div "Edit colour Name MC Use advanced picker workspace_premium Become a Pro user to …" at bounding box center [309, 195] width 619 height 391
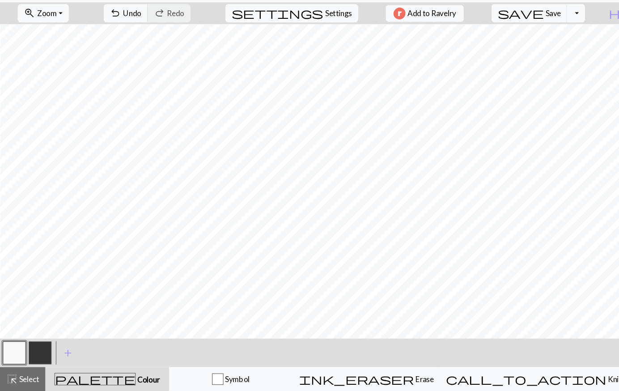
click at [34, 312] on button "button" at bounding box center [37, 354] width 21 height 21
click at [22, 312] on button "button" at bounding box center [13, 354] width 21 height 21
click at [47, 312] on button "button" at bounding box center [37, 354] width 21 height 21
click at [12, 312] on button "button" at bounding box center [13, 354] width 21 height 21
click at [42, 312] on button "button" at bounding box center [37, 354] width 21 height 21
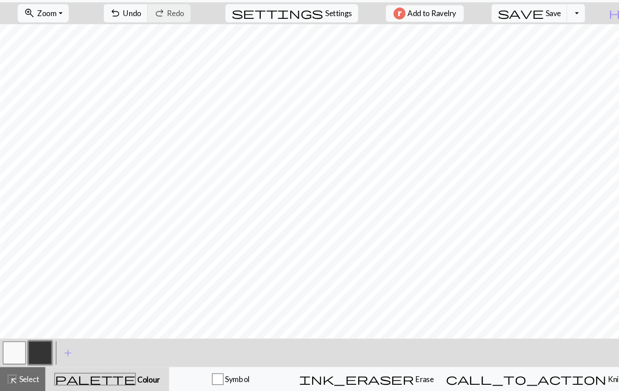
click at [47, 312] on button "button" at bounding box center [37, 354] width 21 height 21
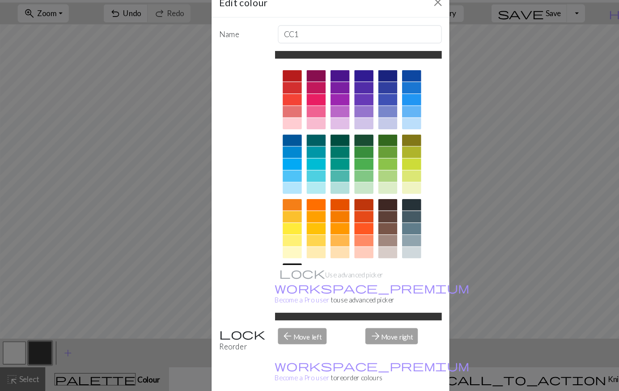
click at [429, 175] on div "Edit colour Name CC1 Use advanced picker workspace_premium Become a Pro user to…" at bounding box center [309, 195] width 619 height 391
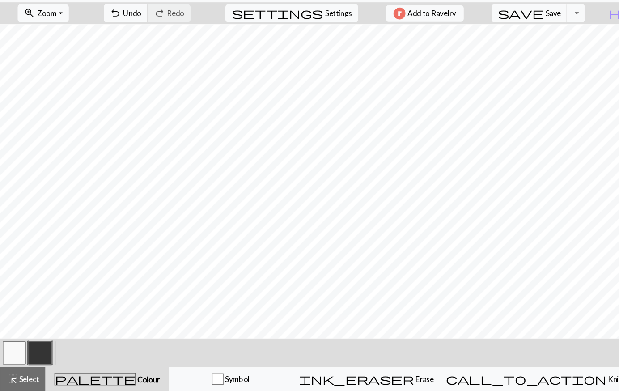
click at [18, 312] on button "button" at bounding box center [13, 354] width 21 height 21
click at [43, 312] on button "button" at bounding box center [37, 354] width 21 height 21
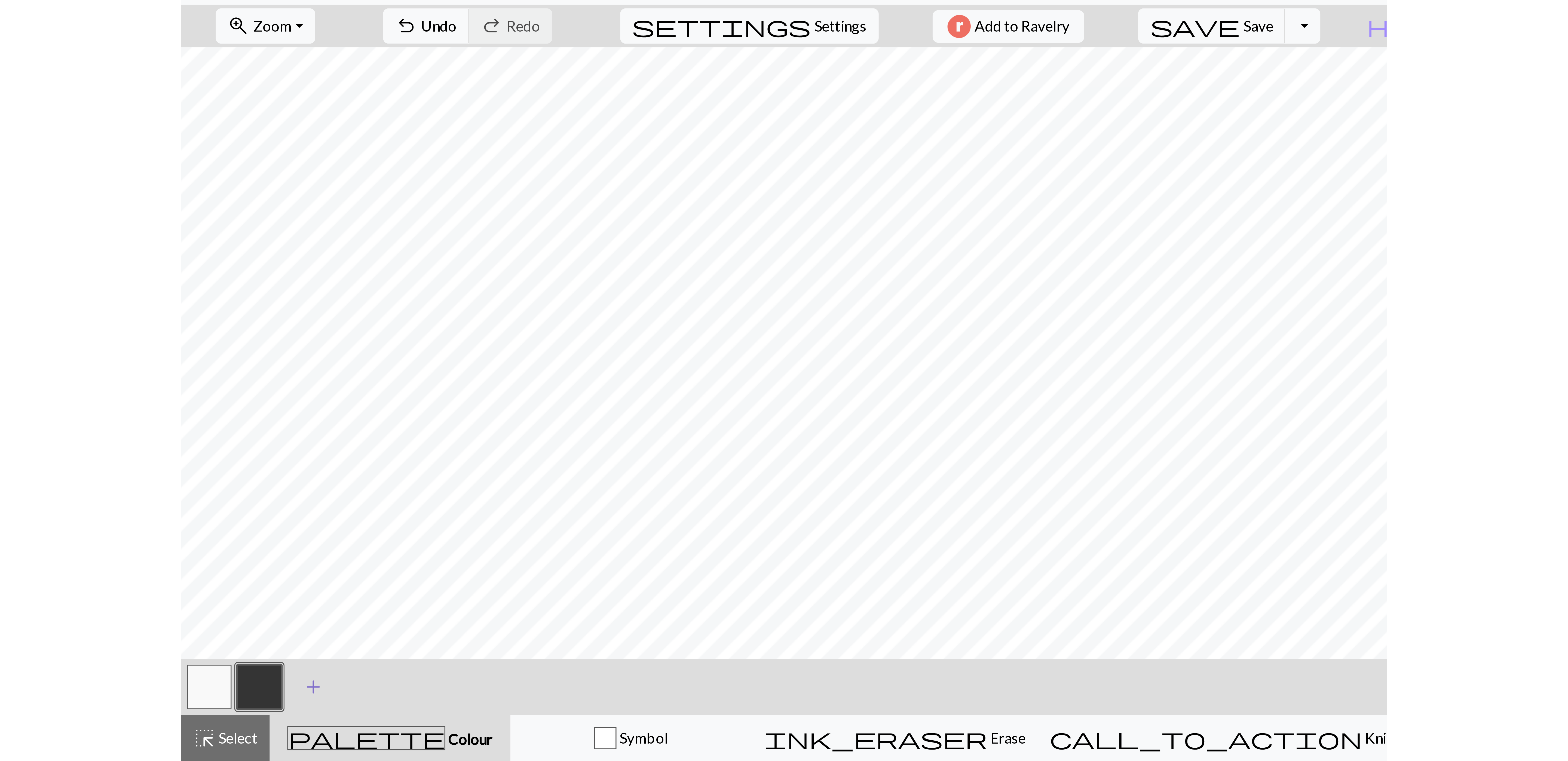
scroll to position [0, 816]
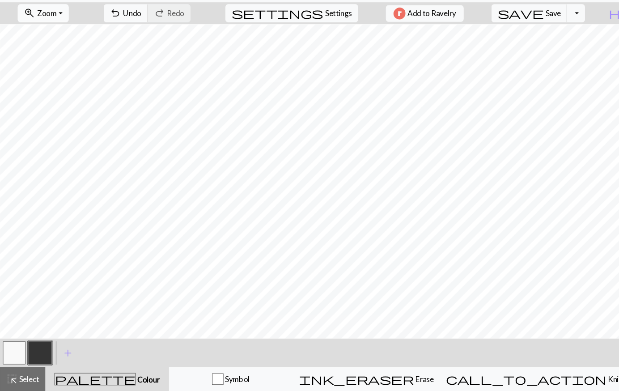
click at [33, 36] on span "zoom_in" at bounding box center [27, 37] width 11 height 13
click at [58, 110] on button "50%" at bounding box center [52, 107] width 71 height 14
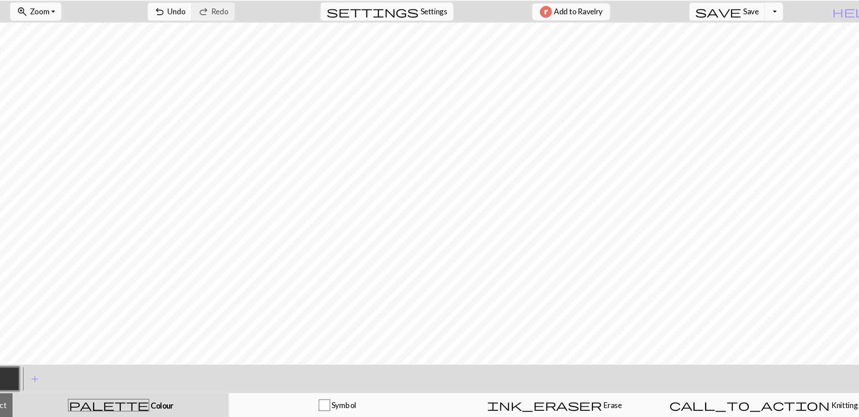
scroll to position [0, 572]
click at [644, 36] on span "Save" at bounding box center [734, 37] width 14 height 8
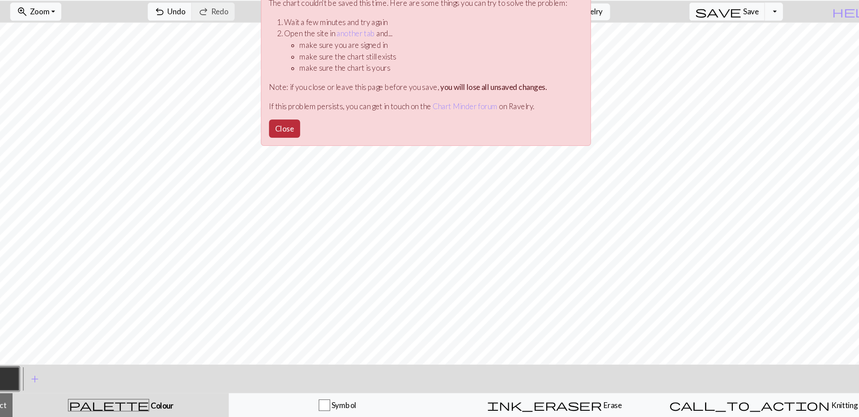
click at [305, 148] on button "Close" at bounding box center [297, 146] width 29 height 17
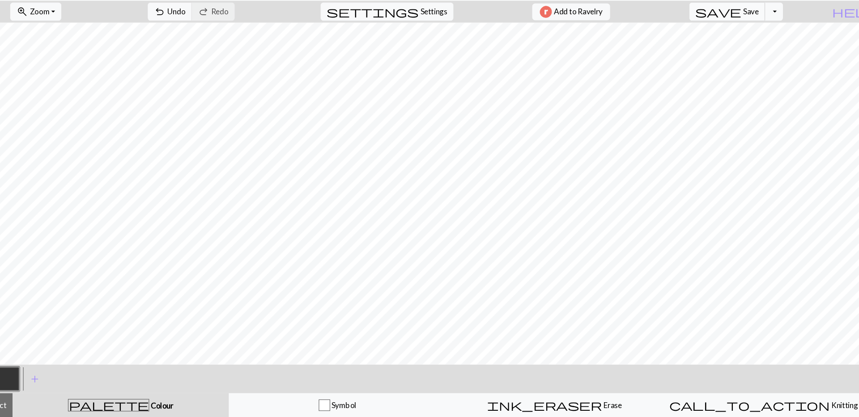
click at [644, 37] on span "Save" at bounding box center [734, 37] width 14 height 8
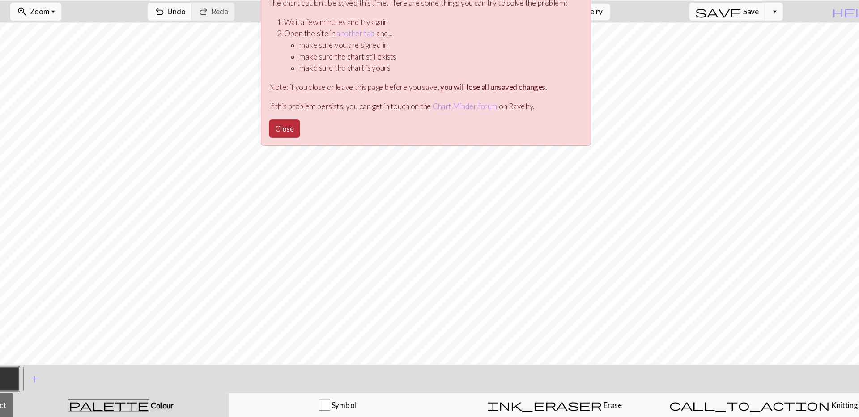
click at [303, 148] on button "Close" at bounding box center [297, 146] width 29 height 17
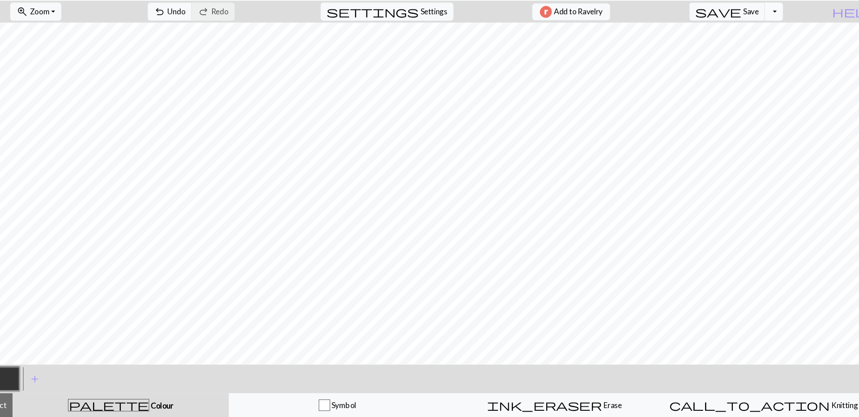
click at [644, 32] on button "Toggle Dropdown" at bounding box center [755, 37] width 17 height 17
click at [644, 71] on button "save_alt Download" at bounding box center [690, 71] width 148 height 14
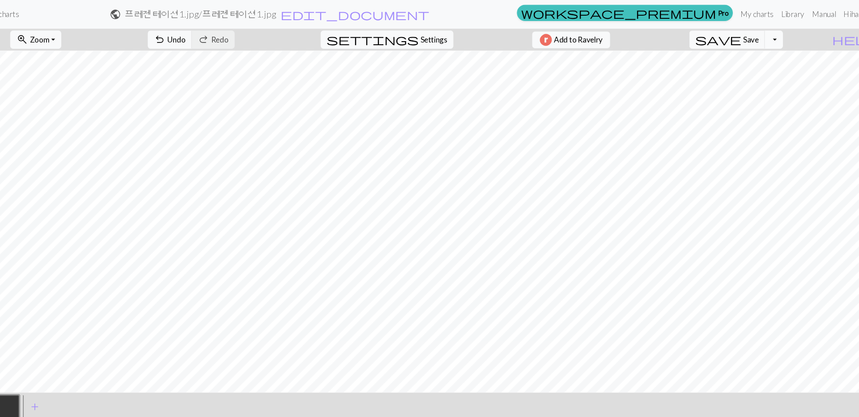
click at [644, 40] on button "Toggle Dropdown" at bounding box center [755, 37] width 17 height 17
click at [644, 56] on button "file_copy Save a copy" at bounding box center [690, 56] width 148 height 14
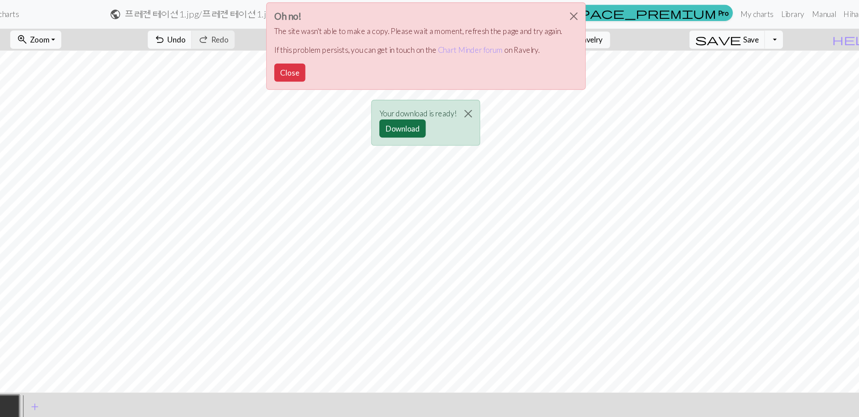
click at [419, 122] on button "Download" at bounding box center [407, 120] width 43 height 17
